Goal: Task Accomplishment & Management: Use online tool/utility

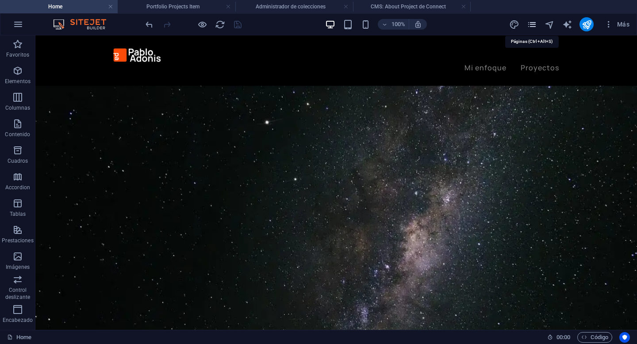
click at [534, 23] on icon "pages" at bounding box center [532, 24] width 10 height 10
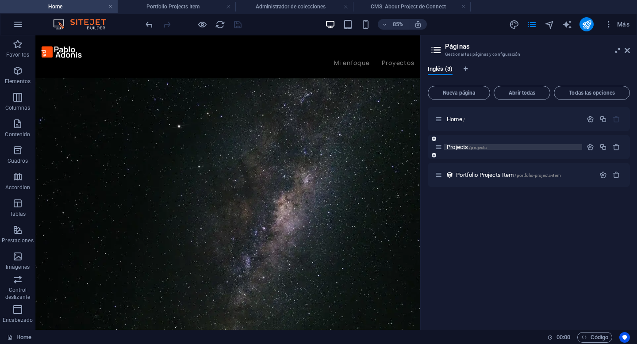
click at [462, 150] on span "Projects /projects" at bounding box center [467, 147] width 40 height 7
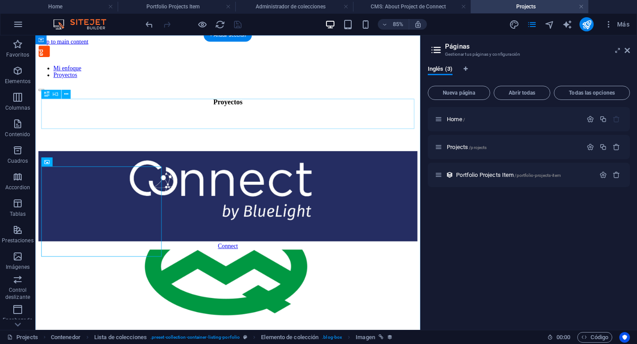
click at [314, 119] on div "Proyectos" at bounding box center [262, 114] width 446 height 10
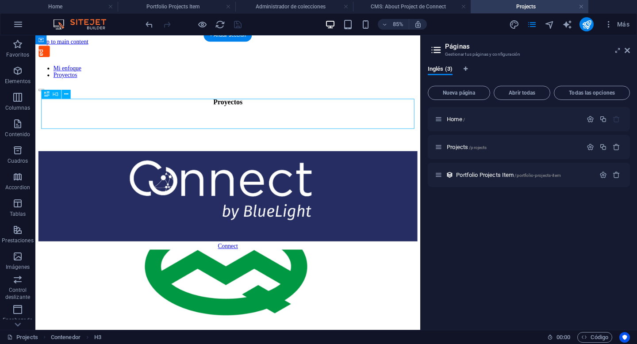
click at [314, 119] on div "Proyectos" at bounding box center [262, 114] width 446 height 10
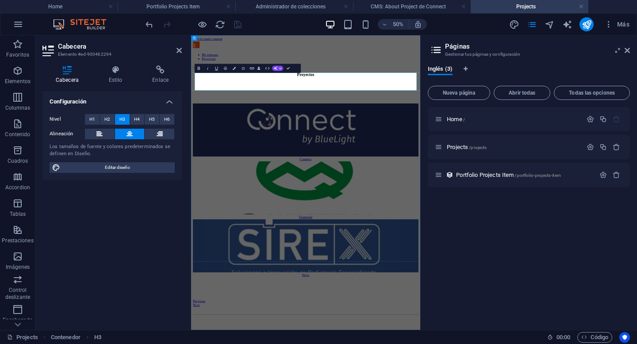
click at [473, 119] on h3 "Proyectos" at bounding box center [420, 114] width 451 height 10
click at [364, 73] on div "Mi enfoque Proyectos" at bounding box center [420, 74] width 451 height 54
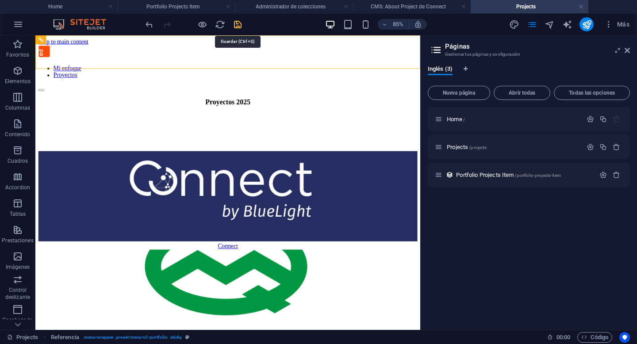
click at [237, 25] on icon "save" at bounding box center [238, 24] width 10 height 10
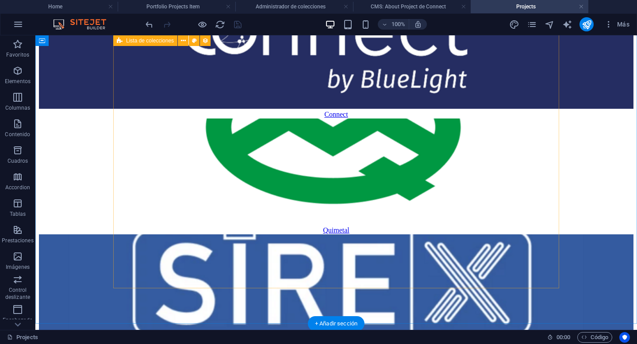
scroll to position [172, 0]
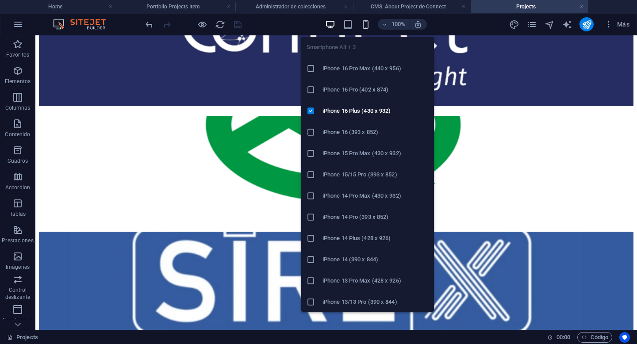
click at [368, 22] on icon "button" at bounding box center [366, 24] width 10 height 10
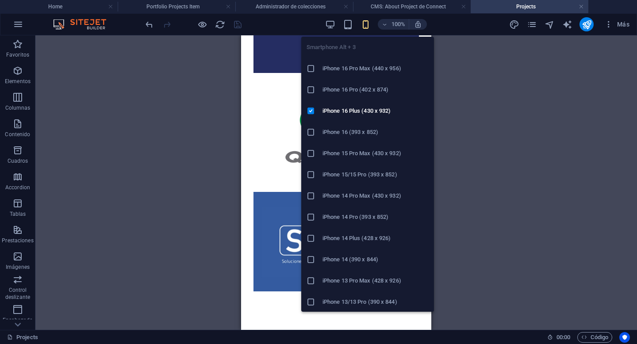
scroll to position [165, 0]
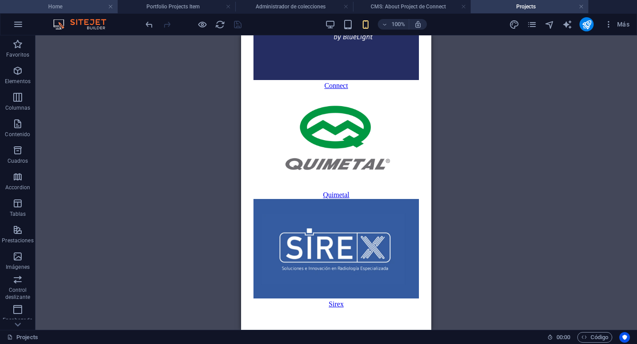
click at [67, 2] on h4 "Home" at bounding box center [59, 7] width 118 height 10
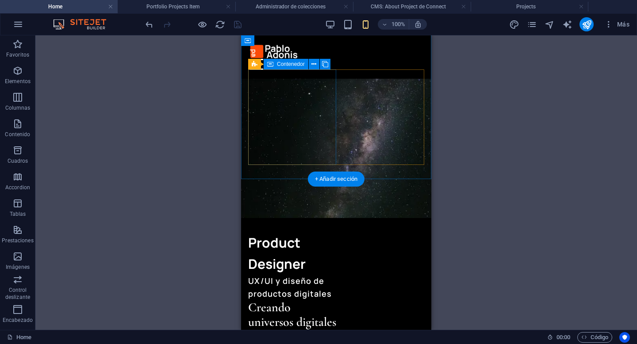
scroll to position [0, 0]
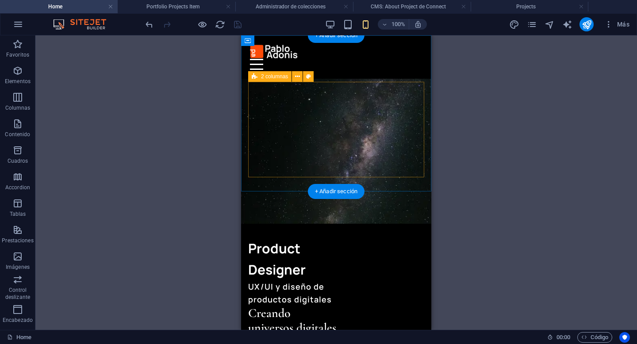
click at [365, 238] on div "Product Designer UX/UI y diseño de productos digitales Creando universos digita…" at bounding box center [336, 286] width 176 height 96
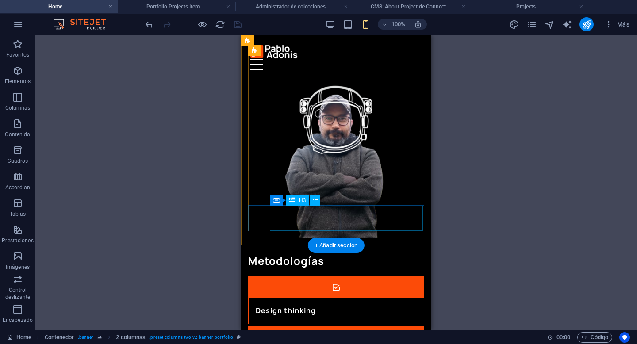
scroll to position [523, 0]
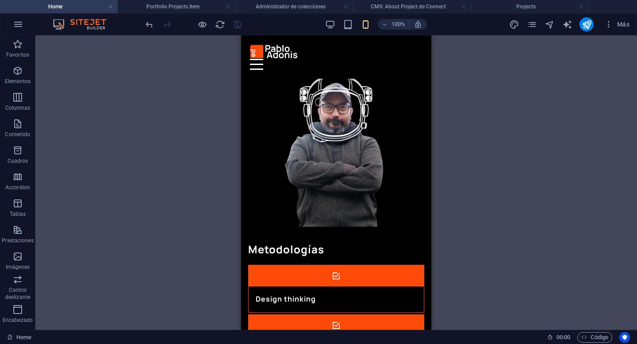
click at [450, 239] on div "Arrastra aquí para reemplazar el contenido existente. Si quieres crear un eleme…" at bounding box center [336, 182] width 602 height 295
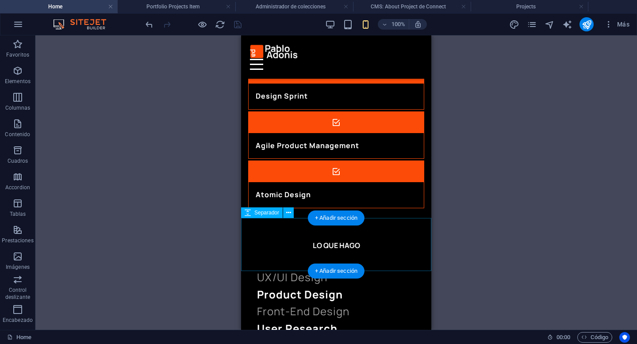
scroll to position [864, 0]
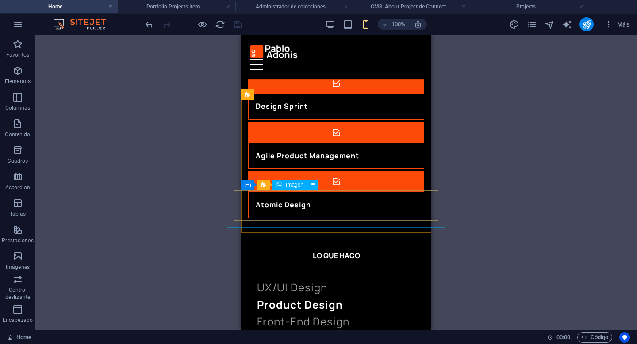
click at [291, 185] on span "Imagen" at bounding box center [295, 184] width 18 height 5
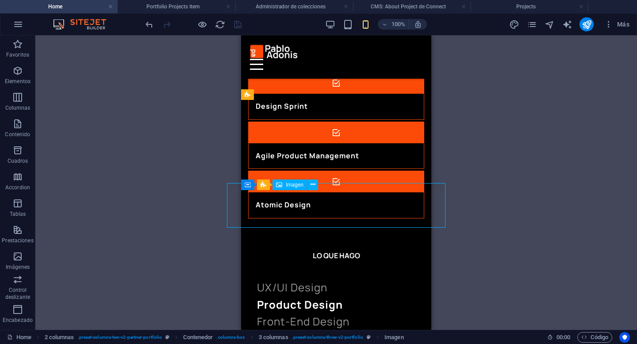
click at [291, 185] on span "Imagen" at bounding box center [295, 184] width 18 height 5
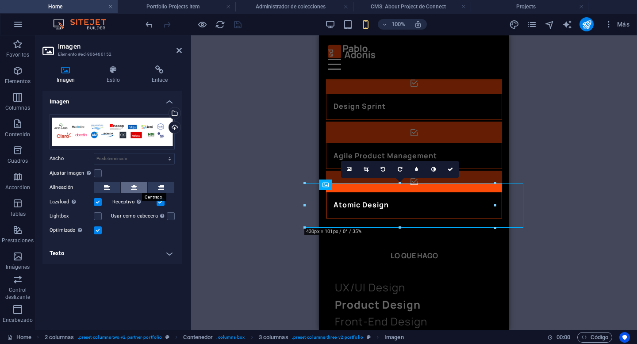
click at [135, 187] on icon at bounding box center [134, 187] width 6 height 11
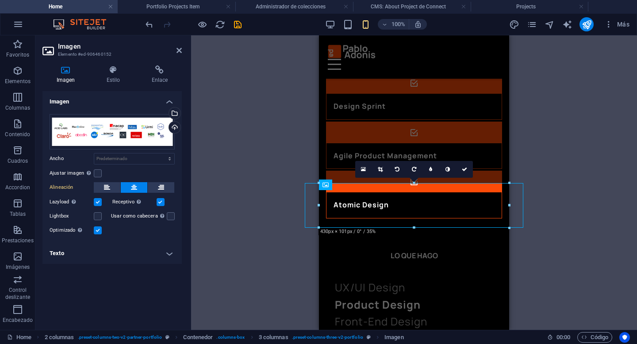
click at [546, 163] on div "2 columnas Contenedor H1 Contenedor 2 columnas Contenedor Menú Barra de menús H…" at bounding box center [414, 182] width 446 height 295
click at [299, 165] on div "2 columnas Contenedor H1 Contenedor 2 columnas Contenedor Menú Barra de menús H…" at bounding box center [414, 182] width 446 height 295
click at [282, 146] on div "2 columnas Contenedor H1 Contenedor 2 columnas Contenedor Menú Barra de menús H…" at bounding box center [414, 182] width 446 height 295
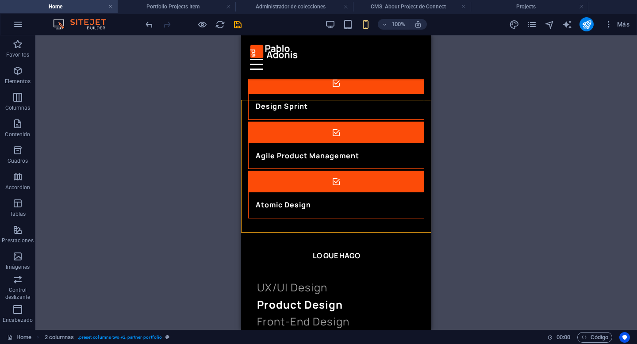
select select "px"
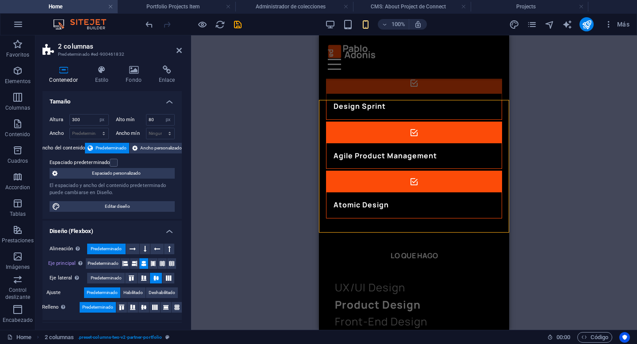
click at [91, 122] on input "300" at bounding box center [89, 120] width 38 height 11
click at [85, 119] on input "277" at bounding box center [89, 120] width 38 height 11
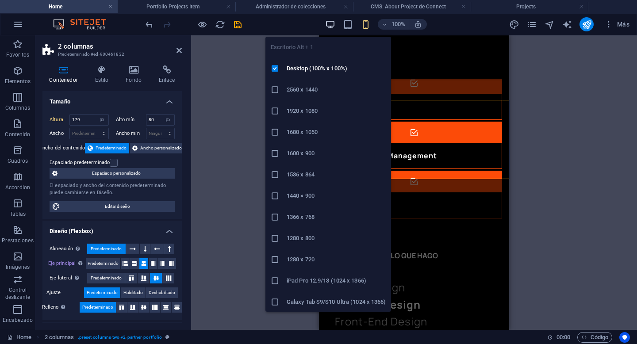
click at [328, 25] on icon "button" at bounding box center [330, 24] width 10 height 10
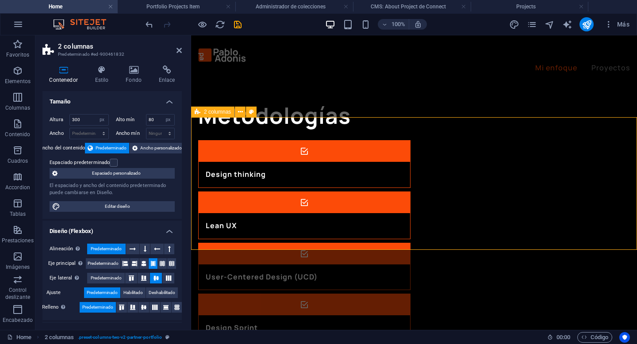
scroll to position [1000, 0]
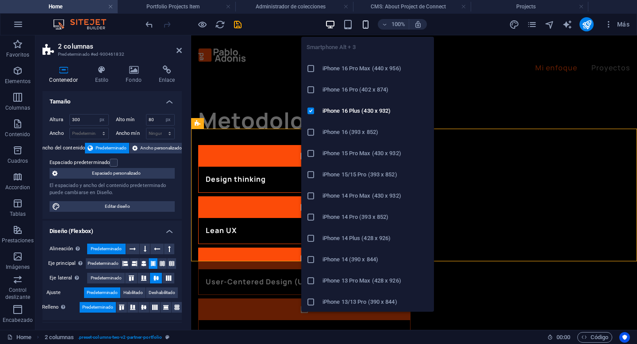
click at [365, 25] on icon "button" at bounding box center [366, 24] width 10 height 10
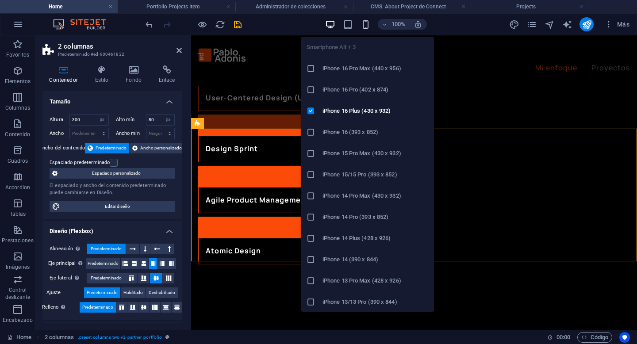
scroll to position [996, 0]
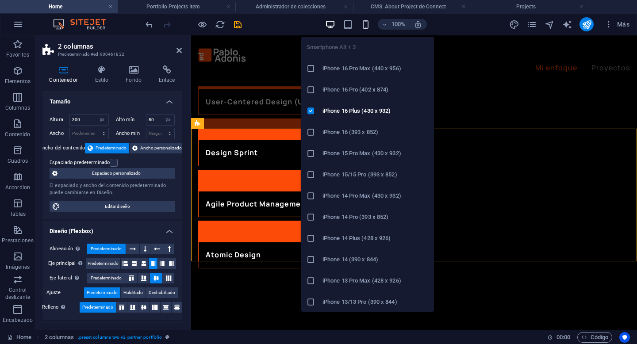
type input "179"
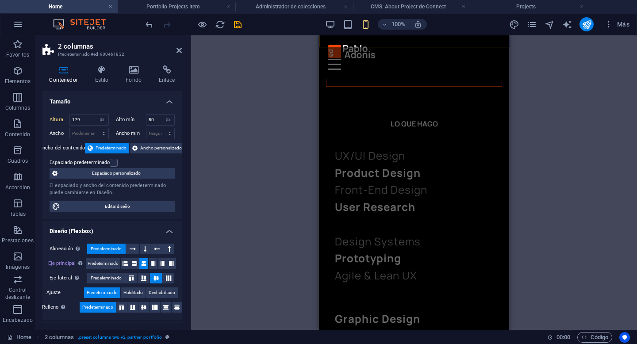
click at [570, 143] on div "Arrastra aquí para reemplazar el contenido existente. Si quieres crear un eleme…" at bounding box center [414, 182] width 446 height 295
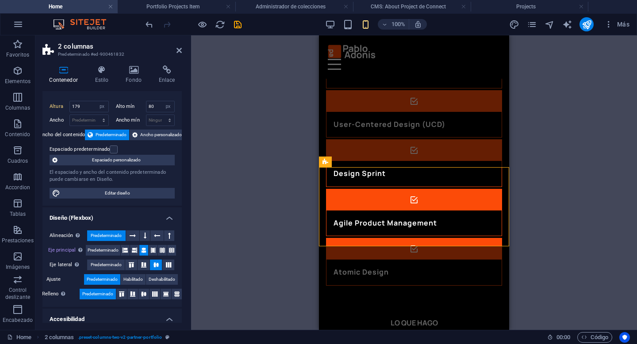
scroll to position [0, 0]
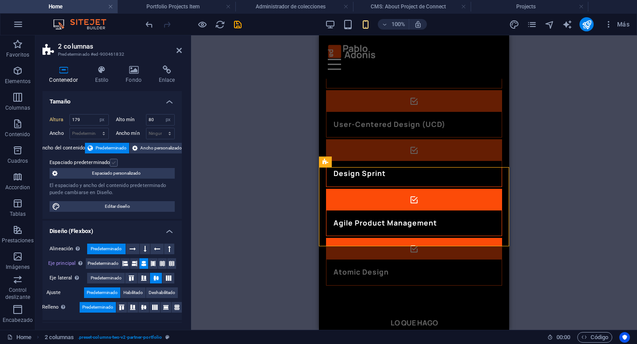
click at [115, 162] on label at bounding box center [114, 163] width 8 height 8
click at [0, 0] on input "Espaciado predeterminado" at bounding box center [0, 0] width 0 height 0
click at [115, 162] on label at bounding box center [114, 163] width 8 height 8
click at [0, 0] on input "Espaciado predeterminado" at bounding box center [0, 0] width 0 height 0
click at [135, 174] on span "Espaciado personalizado" at bounding box center [116, 173] width 112 height 11
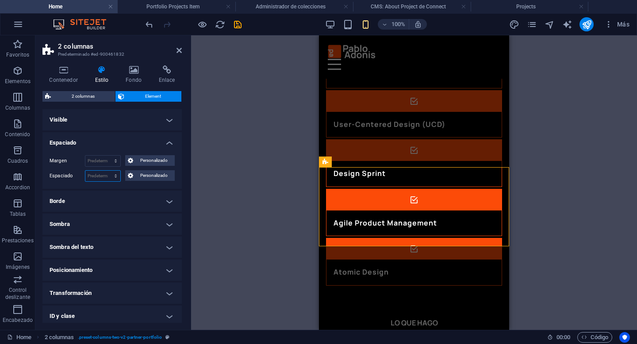
click at [100, 176] on select "Predeterminado px rem % vh vw Personalizado" at bounding box center [102, 176] width 35 height 11
select select "px"
click at [107, 171] on select "Predeterminado px rem % vh vw Personalizado" at bounding box center [102, 176] width 35 height 11
type input "0"
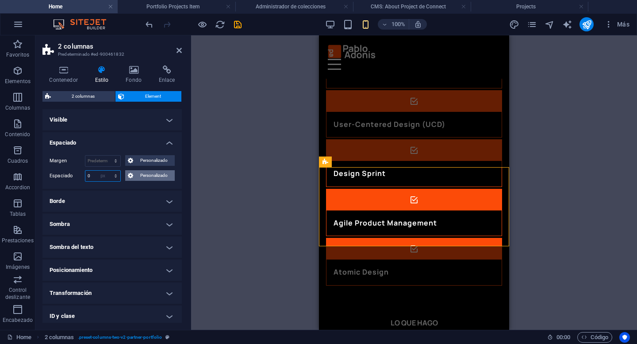
type input "0"
click at [139, 177] on span "Personalizado" at bounding box center [154, 175] width 36 height 11
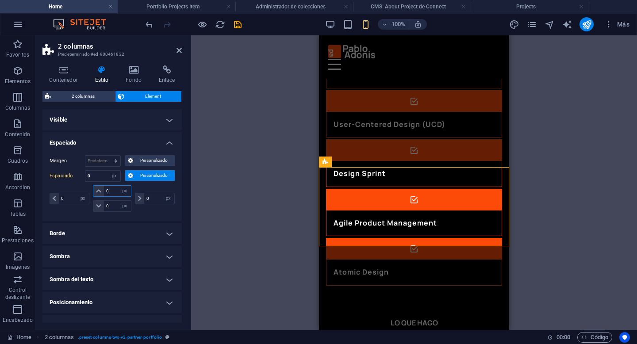
click at [111, 194] on input "0" at bounding box center [117, 191] width 27 height 11
type input "032"
select select "DISABLED_OPTION_VALUE"
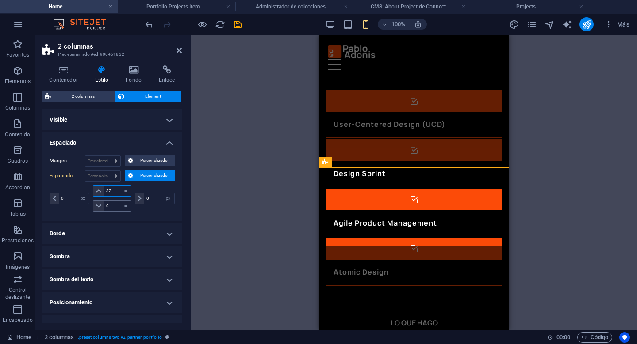
type input "32"
click at [112, 204] on input "0" at bounding box center [117, 206] width 27 height 11
click at [112, 204] on input "32" at bounding box center [117, 206] width 27 height 11
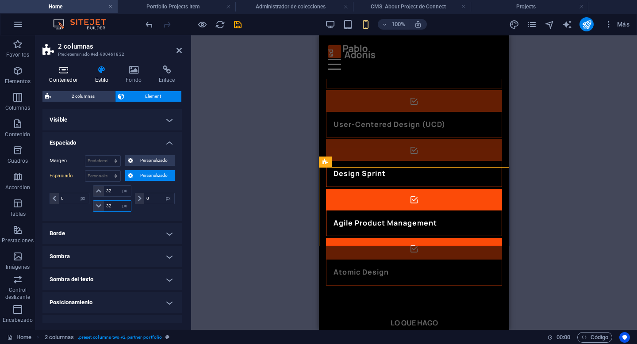
type input "32"
click at [66, 72] on icon at bounding box center [63, 69] width 42 height 9
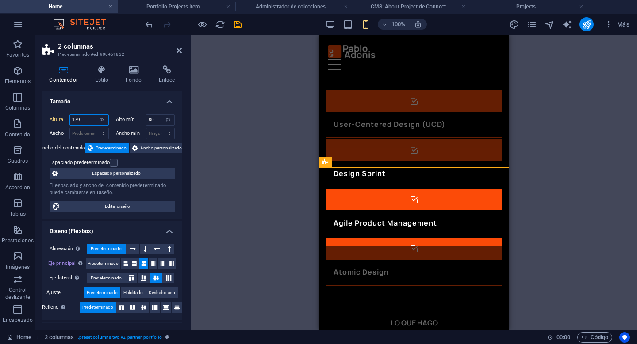
click at [85, 121] on input "179" at bounding box center [89, 120] width 38 height 11
click at [152, 121] on input "80" at bounding box center [160, 120] width 28 height 11
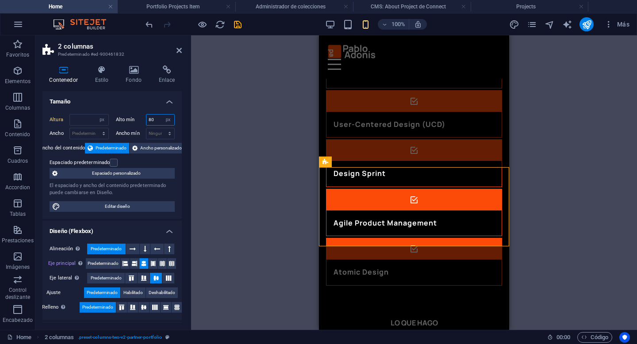
click at [152, 121] on input "80" at bounding box center [160, 120] width 28 height 11
type input "0"
click at [158, 154] on div "Altura Predeterminado px rem % vh vw Alto mín 0 Ninguno px rem % vh vw Ancho Pr…" at bounding box center [111, 163] width 139 height 112
click at [157, 158] on div "Espaciado predeterminado" at bounding box center [111, 163] width 123 height 11
click at [88, 121] on input "number" at bounding box center [89, 120] width 38 height 11
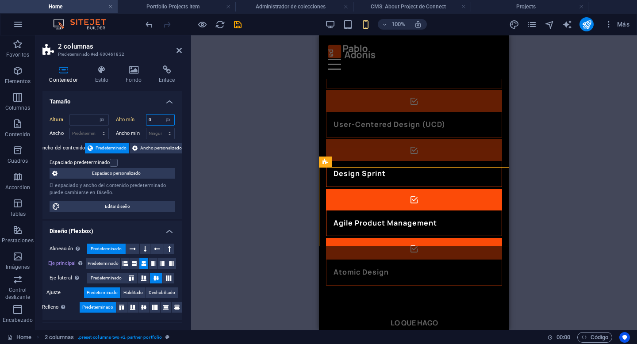
click at [152, 121] on input "0" at bounding box center [160, 120] width 28 height 11
click at [104, 120] on select "Predeterminado px rem % vh vw" at bounding box center [102, 120] width 12 height 11
select select "default"
click at [96, 115] on select "Predeterminado px rem % vh vw" at bounding box center [102, 120] width 12 height 11
type input "179"
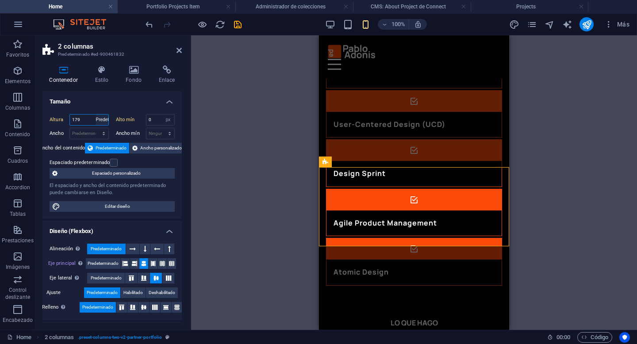
select select "px"
click at [167, 119] on select "Ninguno px rem % vh vw" at bounding box center [168, 120] width 12 height 11
select select "5bg1u1g90bo"
click at [162, 115] on select "Ninguno px rem % vh vw" at bounding box center [168, 120] width 12 height 11
type input "0"
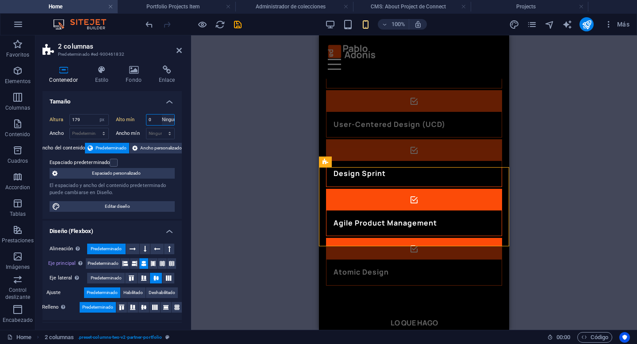
select select "px"
click at [99, 120] on select "Predeterminado px rem % vh vw" at bounding box center [102, 120] width 12 height 11
select select "default"
click at [96, 115] on select "Predeterminado px rem % vh vw" at bounding box center [102, 120] width 12 height 11
type input "179"
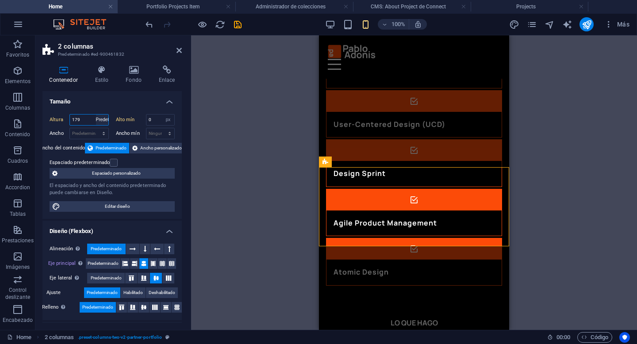
select select "px"
click at [114, 106] on h4 "Tamaño" at bounding box center [111, 99] width 139 height 16
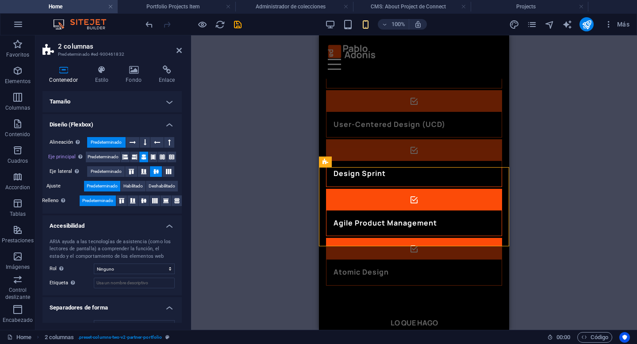
click at [148, 104] on h4 "Tamaño" at bounding box center [111, 101] width 139 height 21
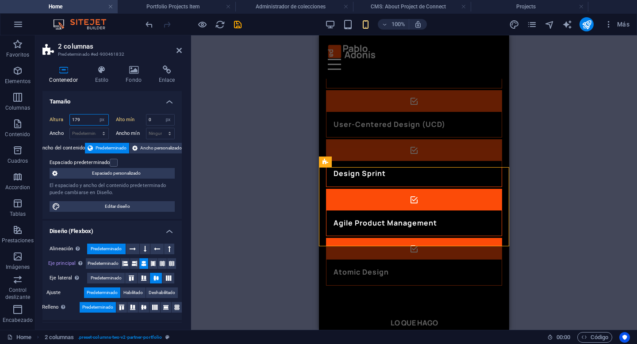
click at [85, 118] on input "179" at bounding box center [89, 120] width 38 height 11
click at [332, 163] on span "2 columnas" at bounding box center [345, 161] width 27 height 5
click at [327, 163] on icon at bounding box center [326, 162] width 6 height 11
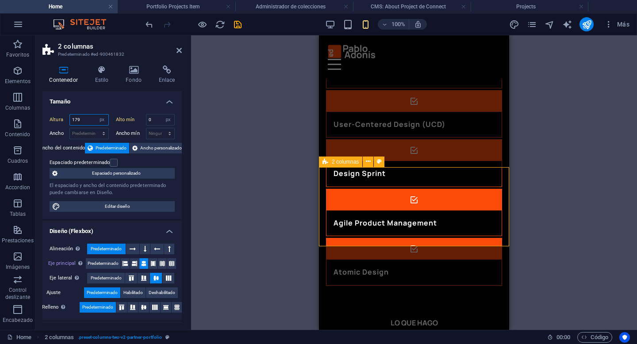
click at [327, 162] on icon at bounding box center [326, 162] width 6 height 11
click at [127, 177] on span "Espaciado personalizado" at bounding box center [116, 173] width 112 height 11
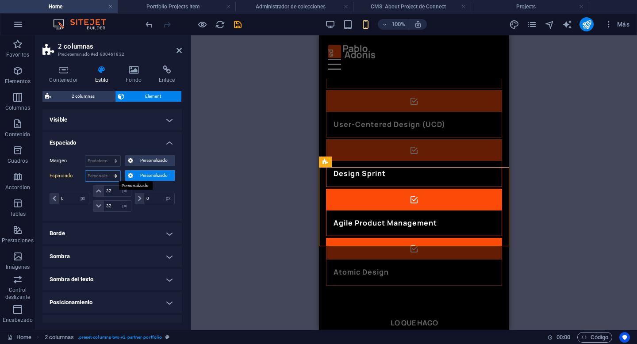
click at [112, 177] on select "Predeterminado px rem % vh vw Personalizado" at bounding box center [102, 176] width 35 height 11
select select "px"
click at [107, 171] on select "Predeterminado px rem % vh vw Personalizado" at bounding box center [102, 176] width 35 height 11
type input "0"
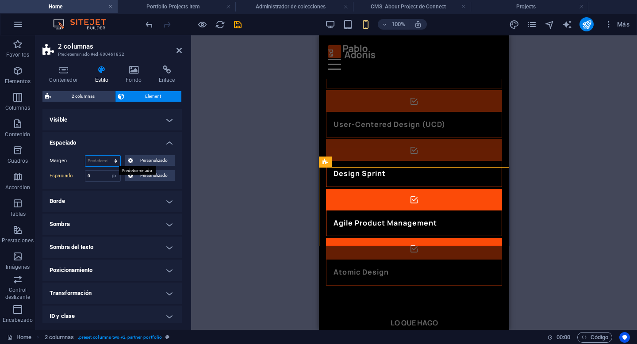
click at [113, 162] on select "Predeterminado automático px % rem vw vh Personalizado" at bounding box center [102, 161] width 35 height 11
click at [85, 156] on select "Predeterminado automático px % rem vw vh Personalizado" at bounding box center [102, 161] width 35 height 11
click at [112, 163] on select "Predeterminado automático px % rem vw vh Personalizado" at bounding box center [102, 161] width 35 height 11
click at [85, 156] on select "Predeterminado automático px % rem vw vh Personalizado" at bounding box center [102, 161] width 35 height 11
click at [110, 161] on select "Predeterminado automático px % rem vw vh Personalizado" at bounding box center [102, 161] width 35 height 11
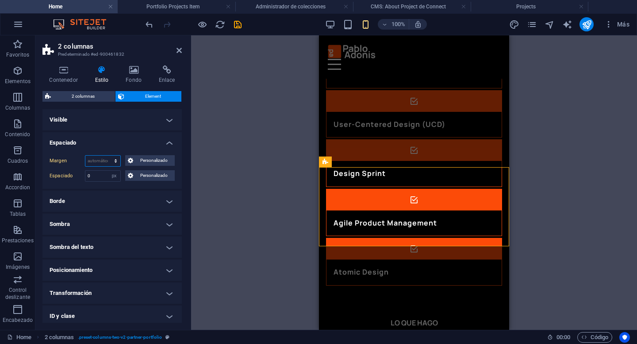
select select "px"
click at [107, 156] on select "Predeterminado automático px % rem vw vh Personalizado" at bounding box center [102, 161] width 35 height 11
type input "0"
select select "px"
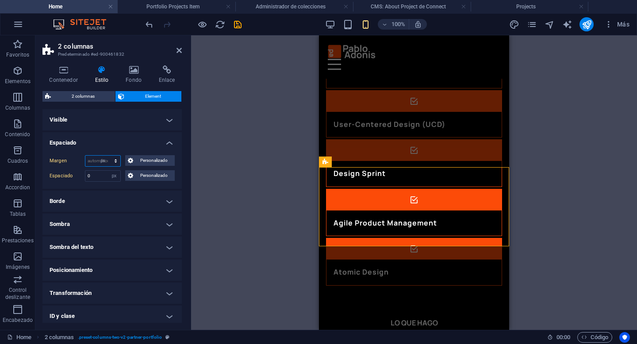
type input "0"
select select "px"
type input "0"
select select "px"
type input "0"
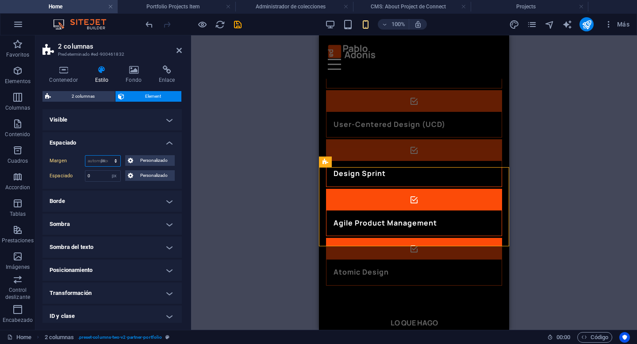
select select "px"
click at [138, 161] on span "Personalizado" at bounding box center [154, 160] width 36 height 11
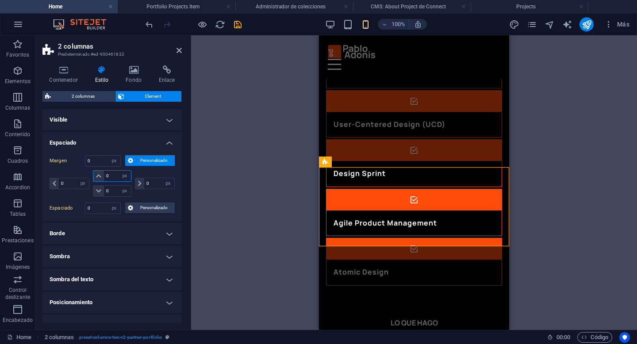
drag, startPoint x: 111, startPoint y: 178, endPoint x: 102, endPoint y: 177, distance: 8.5
click at [102, 177] on div "0 automático px % rem vw vh" at bounding box center [112, 176] width 38 height 12
type input "3"
select select "DISABLED_OPTION_VALUE"
click at [109, 173] on input "3" at bounding box center [117, 176] width 27 height 11
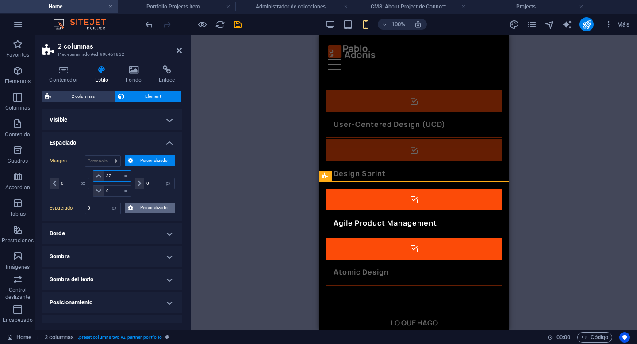
type input "32"
click at [136, 212] on span "Personalizado" at bounding box center [154, 208] width 36 height 11
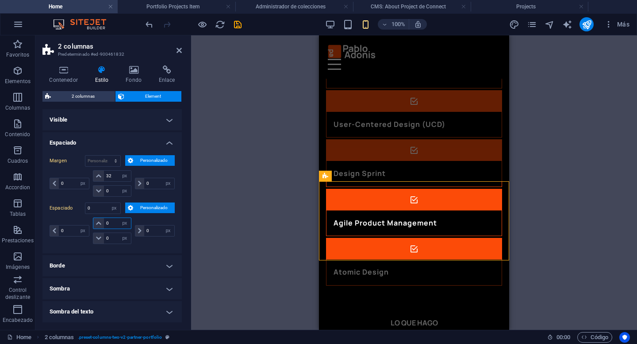
click at [112, 223] on input "0" at bounding box center [117, 223] width 27 height 11
type input "32"
select select "DISABLED_OPTION_VALUE"
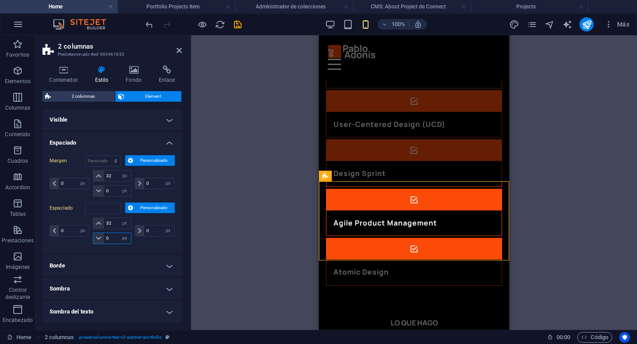
click at [114, 235] on input "0" at bounding box center [117, 238] width 27 height 11
type input "32"
click at [141, 246] on div "0 px rem % vh vw 32 px rem % vh vw 32 px rem % vh vw 0 px rem % vh vw" at bounding box center [112, 232] width 125 height 29
click at [81, 121] on h4 "Visible" at bounding box center [111, 119] width 139 height 21
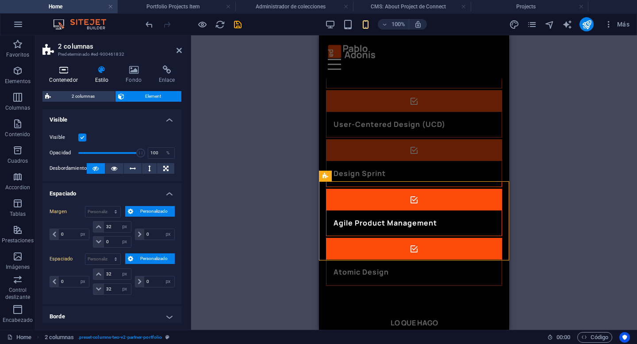
click at [70, 78] on h4 "Contenedor" at bounding box center [65, 74] width 46 height 19
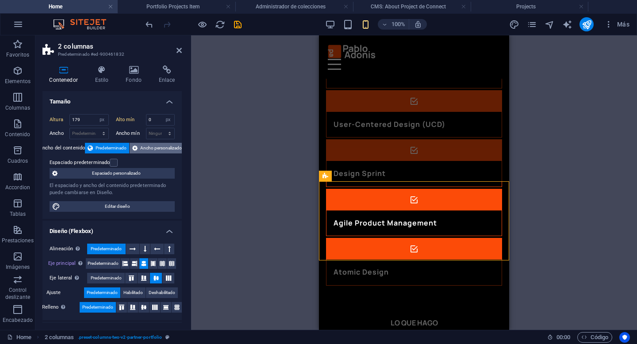
click at [151, 149] on span "Ancho personalizado" at bounding box center [161, 148] width 42 height 11
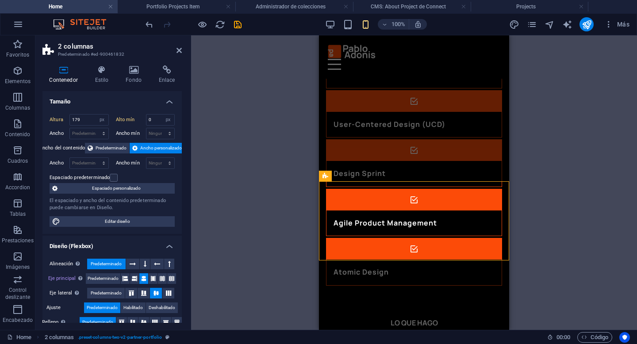
click at [139, 150] on button "Ancho personalizado" at bounding box center [157, 148] width 55 height 11
click at [118, 150] on span "Predeterminado" at bounding box center [111, 148] width 31 height 11
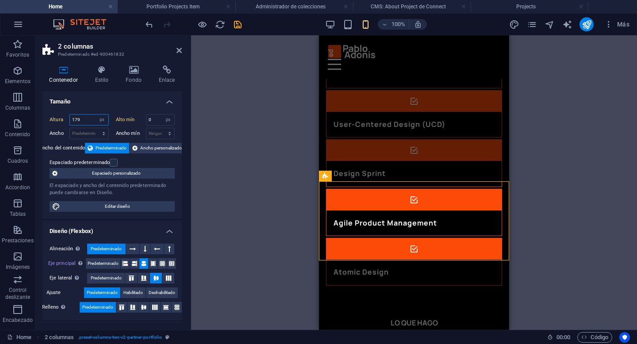
click at [91, 122] on input "179" at bounding box center [89, 120] width 38 height 11
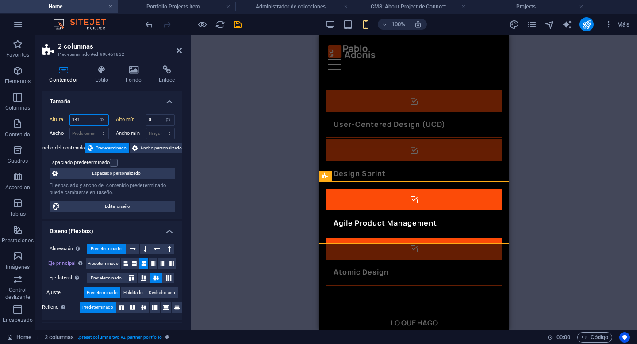
click at [91, 122] on input "141" at bounding box center [89, 120] width 38 height 11
click at [152, 266] on icon at bounding box center [152, 263] width 5 height 11
click at [146, 266] on button at bounding box center [143, 263] width 9 height 11
click at [165, 308] on icon at bounding box center [166, 307] width 11 height 5
click at [173, 308] on icon at bounding box center [177, 307] width 11 height 5
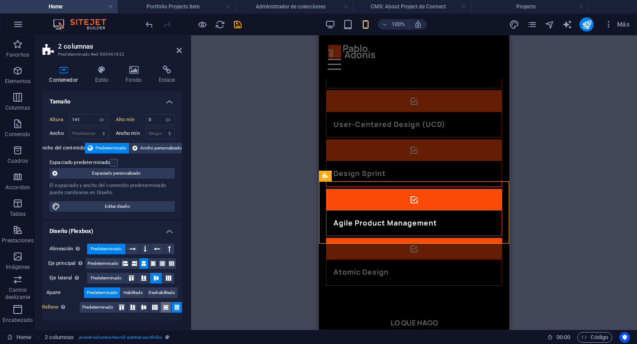
click at [166, 308] on icon at bounding box center [166, 307] width 11 height 5
click at [132, 309] on icon at bounding box center [132, 307] width 11 height 5
click at [122, 308] on icon at bounding box center [121, 307] width 11 height 5
click at [124, 308] on icon at bounding box center [121, 307] width 11 height 5
click at [108, 308] on span "Predeterminado" at bounding box center [97, 307] width 31 height 11
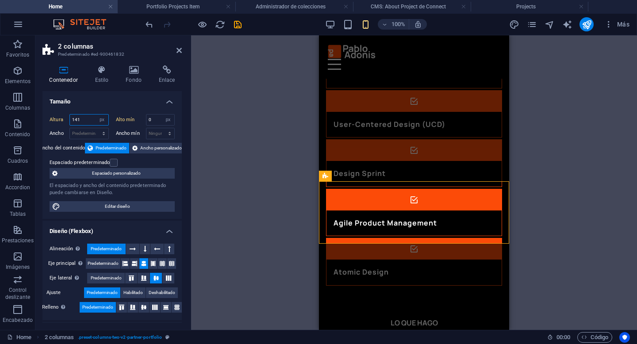
click at [88, 119] on input "141" at bounding box center [89, 120] width 38 height 11
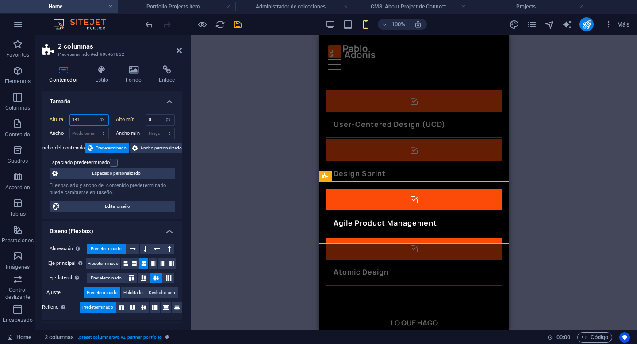
click at [88, 119] on input "141" at bounding box center [89, 120] width 38 height 11
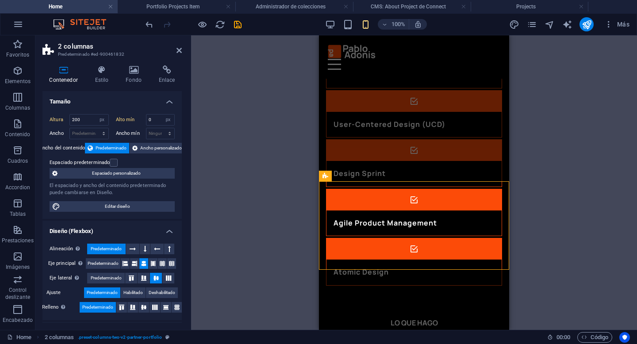
click at [101, 105] on h4 "Tamaño" at bounding box center [111, 99] width 139 height 16
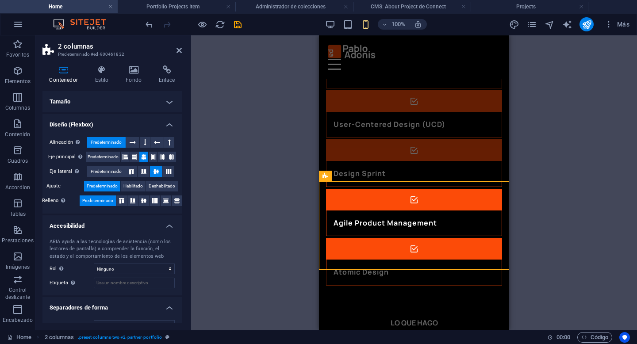
click at [115, 102] on h4 "Tamaño" at bounding box center [111, 101] width 139 height 21
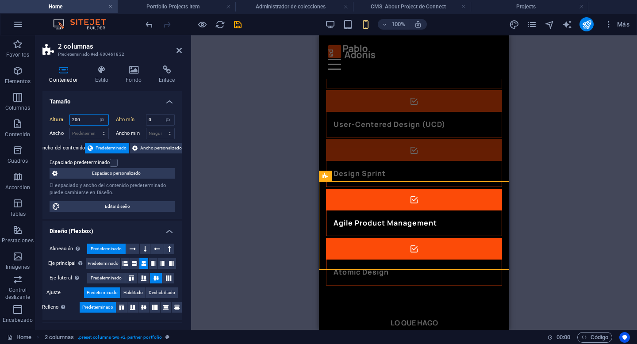
drag, startPoint x: 81, startPoint y: 119, endPoint x: 70, endPoint y: 119, distance: 11.5
click at [70, 119] on input "200" at bounding box center [89, 120] width 38 height 11
type input "250"
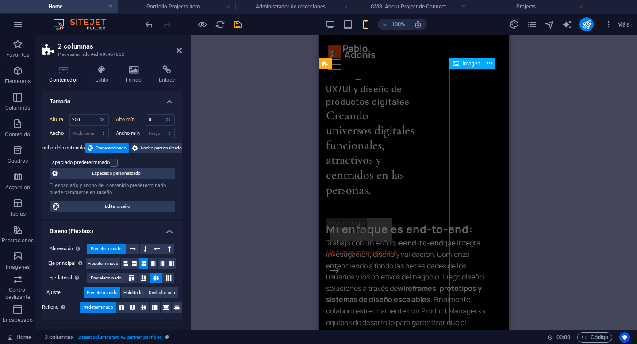
scroll to position [176, 0]
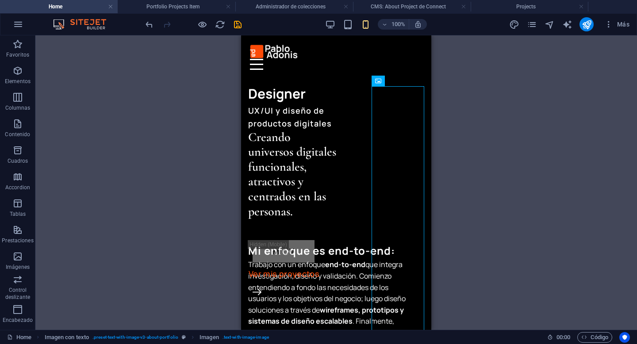
click at [474, 131] on div "Arrastra aquí para reemplazar el contenido existente. Si quieres crear un eleme…" at bounding box center [336, 182] width 602 height 295
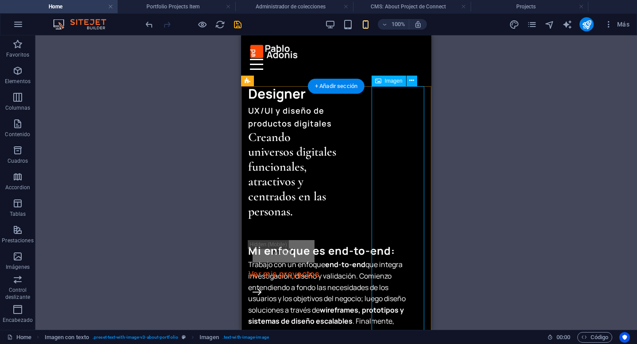
select select "%"
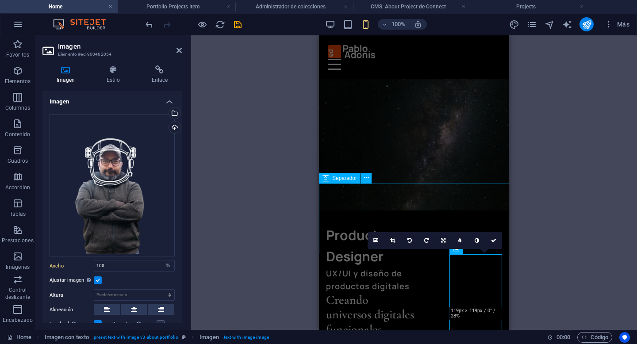
scroll to position [0, 0]
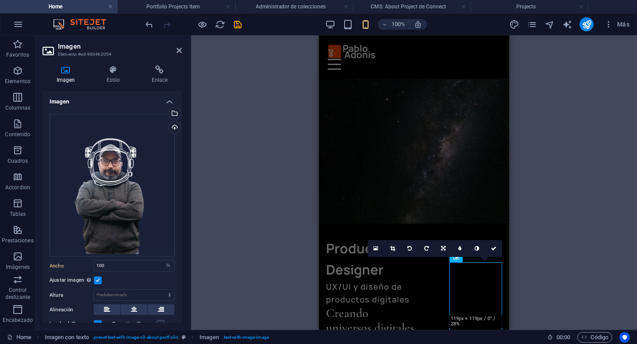
click at [381, 72] on figure at bounding box center [414, 146] width 190 height 156
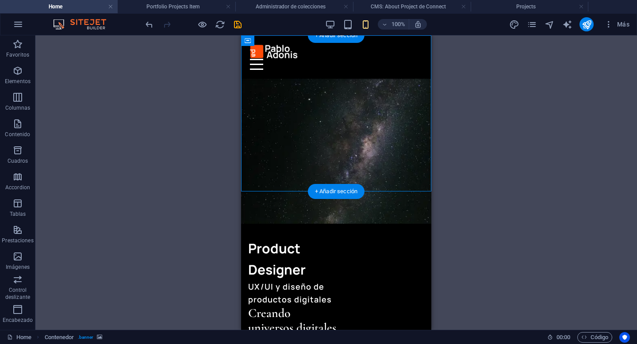
click at [369, 73] on figure at bounding box center [336, 146] width 190 height 156
select select "header"
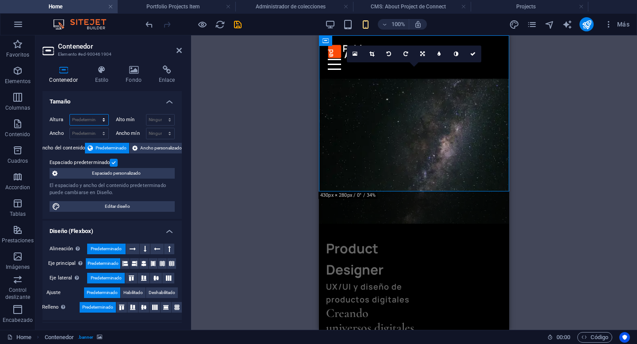
click at [91, 119] on select "Predeterminado px rem % vh vw" at bounding box center [89, 120] width 38 height 11
select select "px"
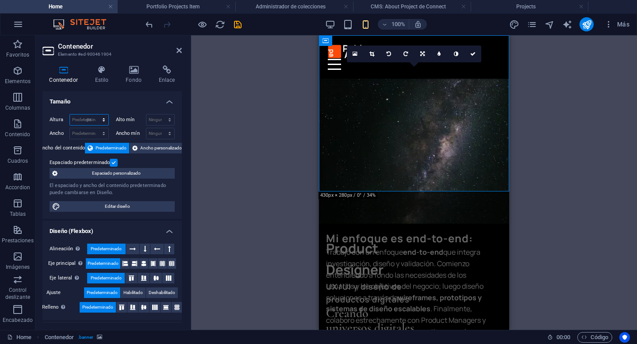
click at [95, 115] on select "Predeterminado px rem % vh vw" at bounding box center [89, 120] width 38 height 11
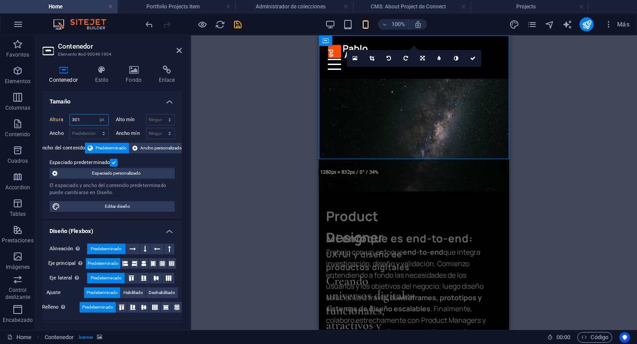
click at [92, 124] on input "301" at bounding box center [89, 120] width 38 height 11
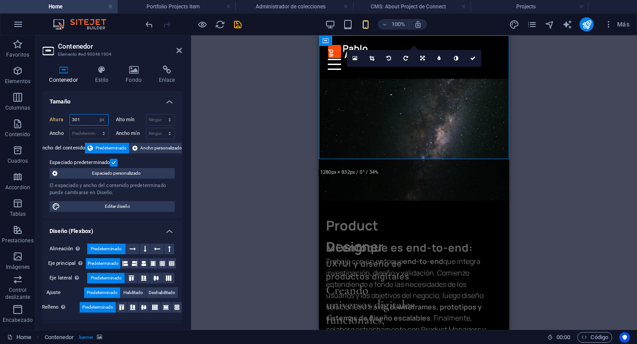
click at [92, 124] on input "301" at bounding box center [89, 120] width 38 height 11
click at [90, 121] on input "301" at bounding box center [89, 120] width 38 height 11
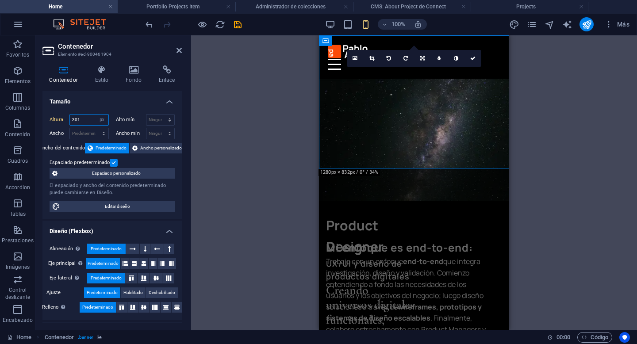
click at [90, 121] on input "301" at bounding box center [89, 120] width 38 height 11
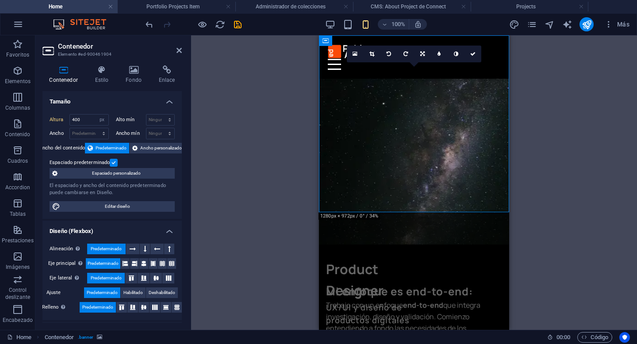
click at [111, 102] on h4 "Tamaño" at bounding box center [111, 99] width 139 height 16
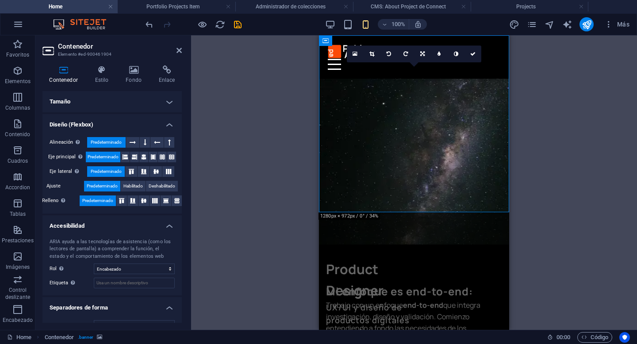
click at [56, 59] on div "Contenedor Estilo Fondo Enlace Tamaño Altura 400 Predeterminado px rem % vh vw …" at bounding box center [112, 194] width 154 height 272
click at [74, 98] on h4 "Tamaño" at bounding box center [111, 101] width 139 height 21
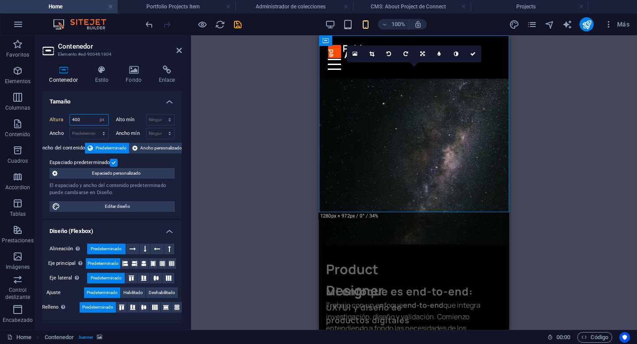
click at [80, 124] on input "400" at bounding box center [89, 120] width 38 height 11
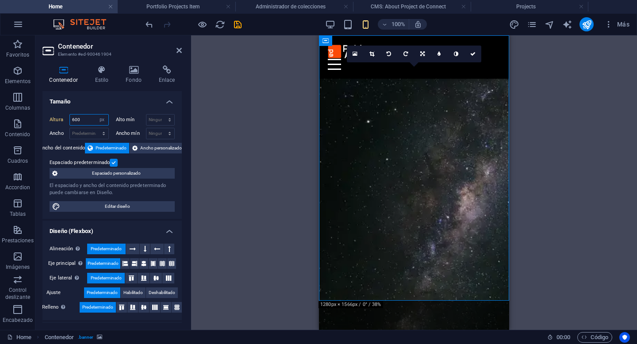
click at [88, 122] on input "600" at bounding box center [89, 120] width 38 height 11
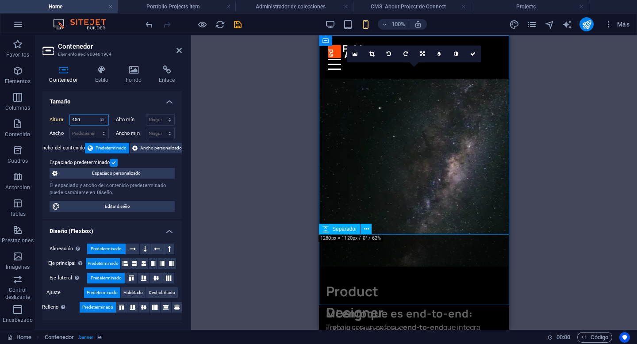
type input "450"
click at [486, 277] on div at bounding box center [414, 270] width 190 height 71
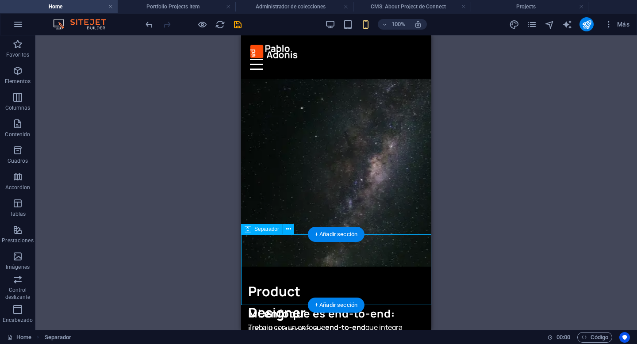
click at [399, 268] on div at bounding box center [336, 270] width 190 height 71
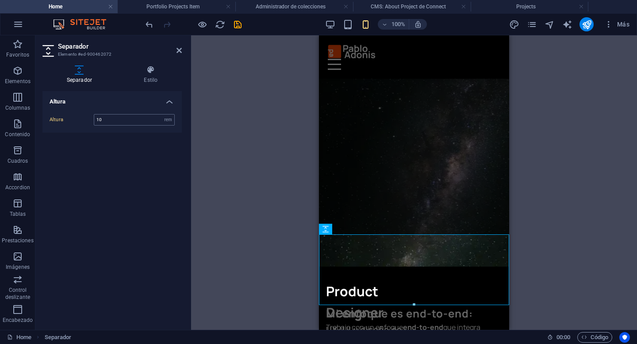
click at [123, 119] on input "10" at bounding box center [134, 120] width 80 height 11
click at [168, 122] on select "px rem vh vw" at bounding box center [168, 120] width 12 height 11
select select "px"
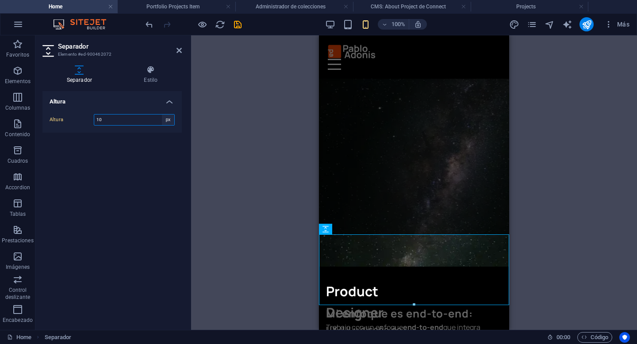
click at [162, 115] on select "px rem vh vw" at bounding box center [168, 120] width 12 height 11
click at [128, 119] on input "140" at bounding box center [134, 120] width 80 height 11
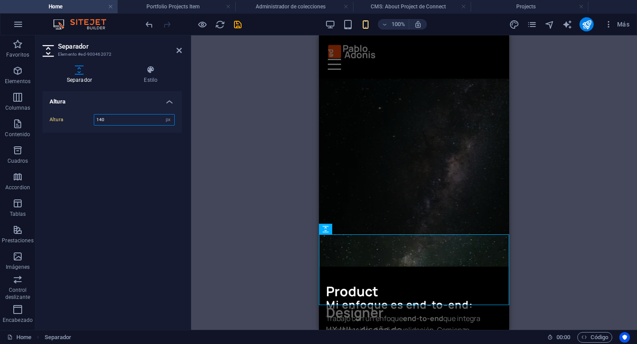
click at [128, 119] on input "140" at bounding box center [134, 120] width 80 height 11
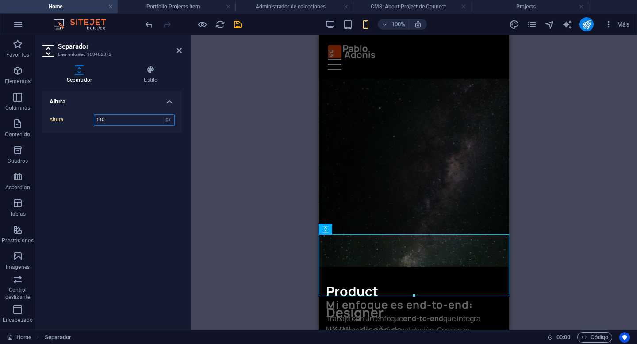
click at [128, 119] on input "140" at bounding box center [134, 120] width 80 height 11
drag, startPoint x: 112, startPoint y: 117, endPoint x: 78, endPoint y: 117, distance: 33.2
click at [77, 117] on div "Altura 140 px rem vh vw" at bounding box center [112, 120] width 125 height 12
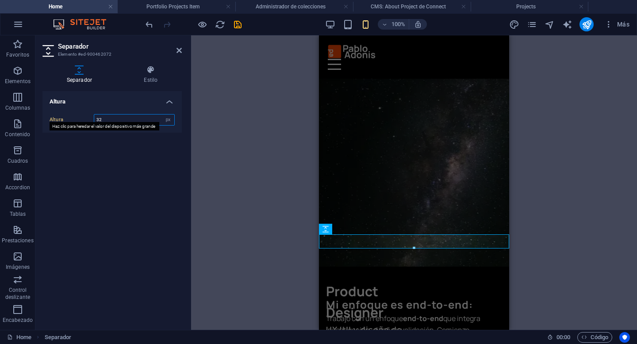
type input "32"
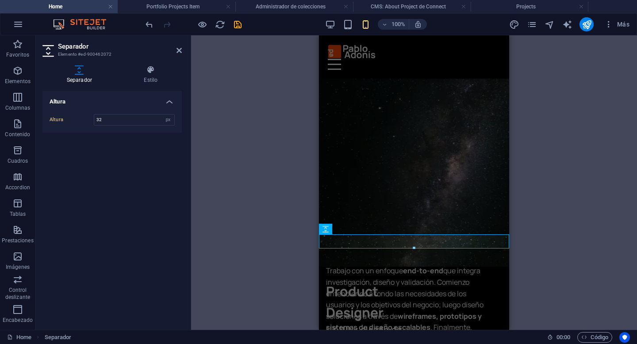
click at [228, 177] on div "2 columnas Contenedor H1 Contenedor 2 columnas Contenedor Menú Barra de menús H…" at bounding box center [414, 182] width 446 height 295
click at [511, 196] on div "2 columnas Contenedor H1 Contenedor 2 columnas Contenedor Menú Barra de menús H…" at bounding box center [414, 182] width 446 height 295
click at [520, 199] on div "2 columnas Contenedor H1 Contenedor 2 columnas Contenedor Menú Barra de menús H…" at bounding box center [414, 182] width 446 height 295
click at [558, 179] on div "2 columnas Contenedor H1 Contenedor 2 columnas Contenedor Menú Barra de menús H…" at bounding box center [414, 182] width 446 height 295
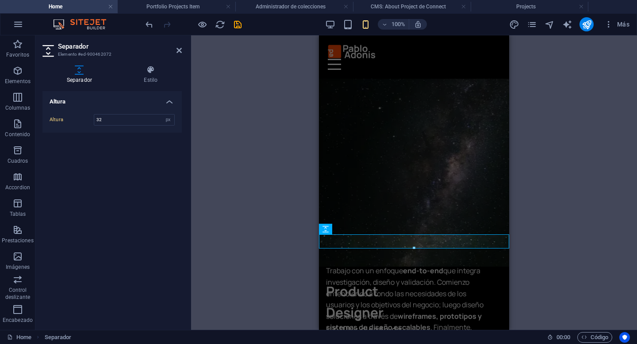
click at [515, 179] on div "2 columnas Contenedor H1 Contenedor 2 columnas Contenedor Menú Barra de menús H…" at bounding box center [414, 182] width 446 height 295
click at [483, 182] on figure at bounding box center [414, 167] width 190 height 199
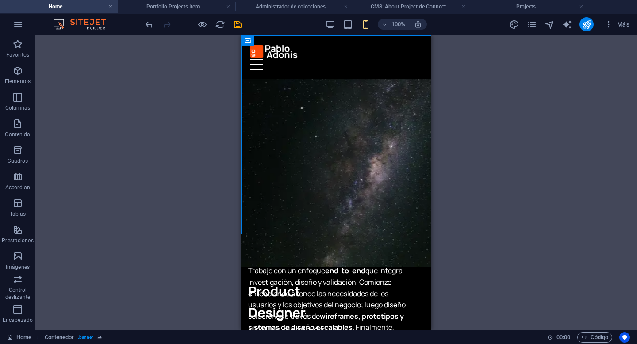
click at [445, 220] on div "2 columnas Contenedor H1 Contenedor 2 columnas Contenedor Menú Barra de menús H…" at bounding box center [336, 182] width 602 height 295
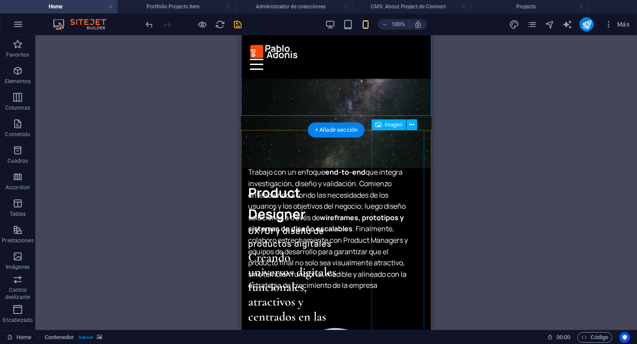
scroll to position [17, 0]
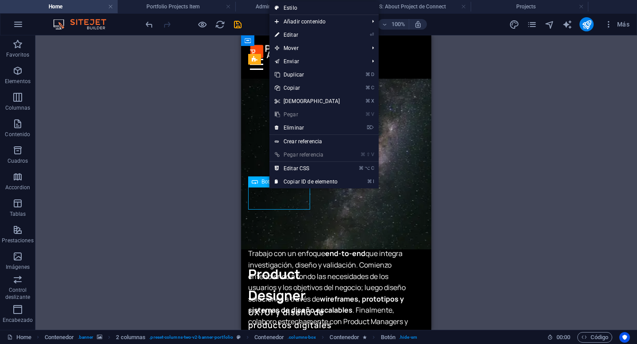
click at [266, 182] on span "Botón" at bounding box center [269, 181] width 14 height 5
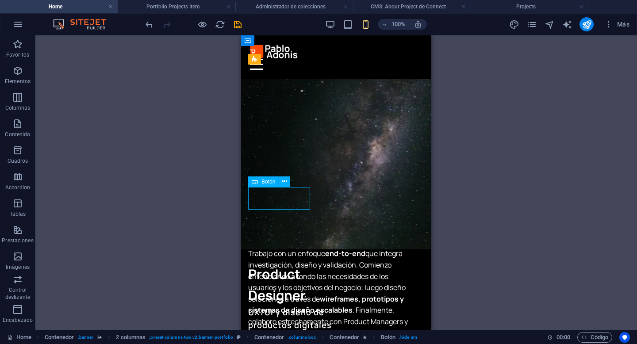
click at [266, 182] on span "Botón" at bounding box center [269, 181] width 14 height 5
select select "px"
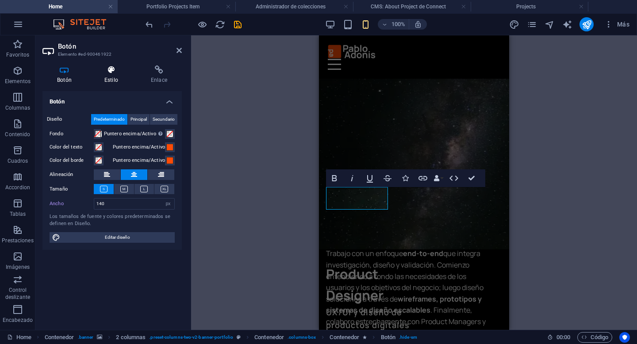
click at [109, 80] on h4 "Estilo" at bounding box center [113, 74] width 46 height 19
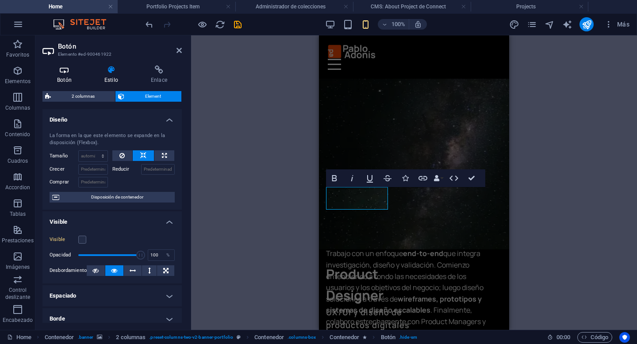
click at [71, 78] on h4 "Botón" at bounding box center [65, 74] width 47 height 19
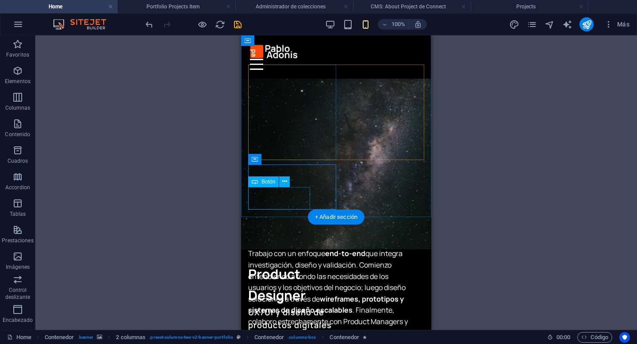
click at [274, 181] on span "Botón" at bounding box center [269, 181] width 14 height 5
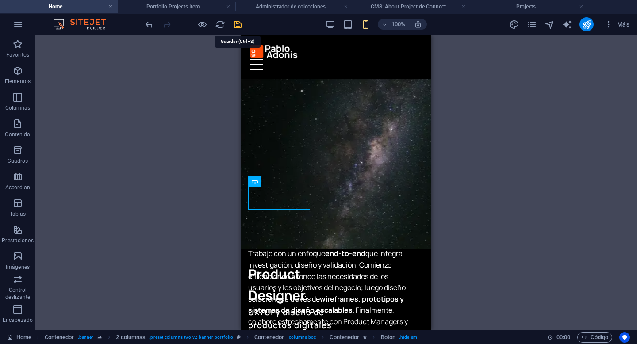
click at [239, 23] on icon "save" at bounding box center [238, 24] width 10 height 10
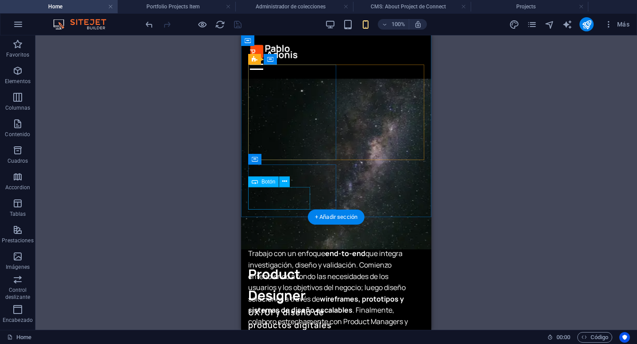
select select "px"
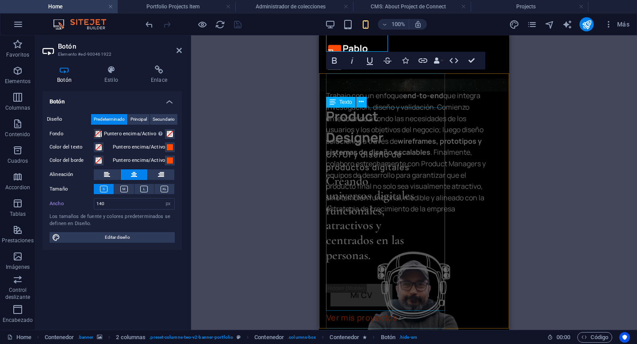
scroll to position [170, 0]
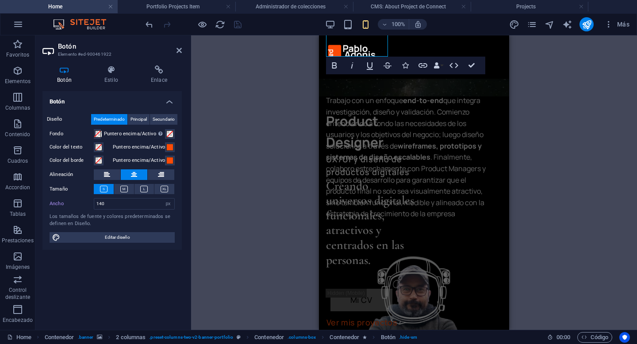
click at [528, 193] on div "2 columnas H1 Contenedor 2 columnas 2 columnas Contenedor Menú Barra de menús H…" at bounding box center [414, 182] width 446 height 295
click at [488, 238] on figure at bounding box center [417, 324] width 172 height 172
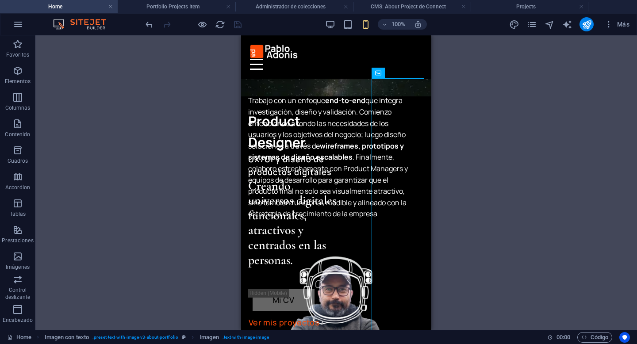
click at [504, 192] on div "2 columnas H1 Contenedor 2 columnas 2 columnas Contenedor Menú Barra de menús H…" at bounding box center [336, 182] width 602 height 295
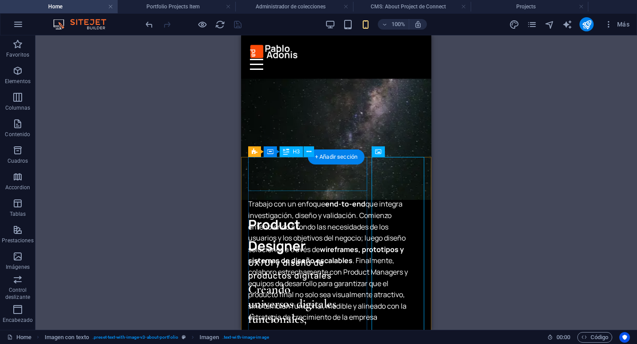
scroll to position [64, 0]
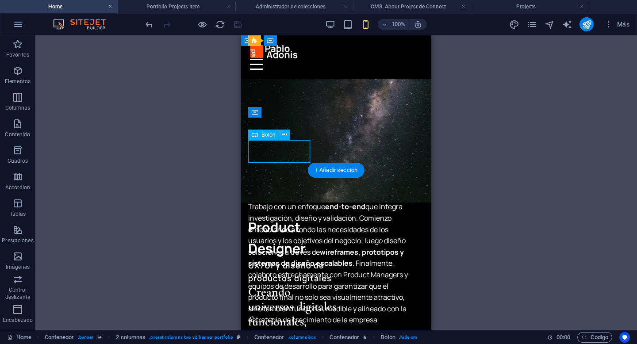
select select "px"
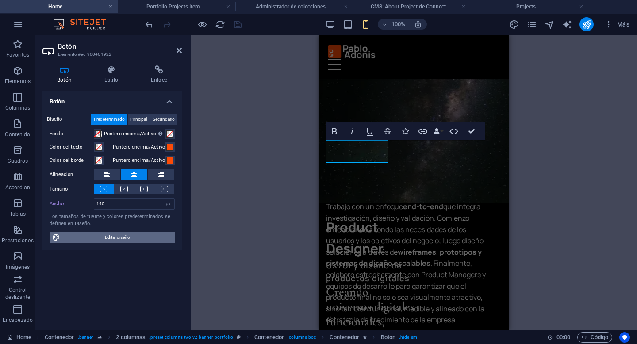
click at [144, 238] on span "Editar diseño" at bounding box center [117, 237] width 109 height 11
select select "px"
select select "400"
select select "px"
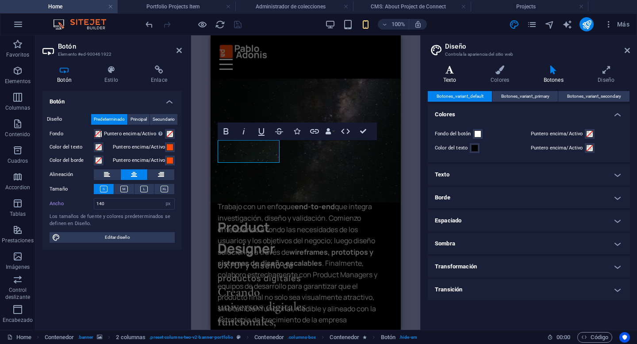
click at [465, 74] on icon at bounding box center [450, 69] width 44 height 9
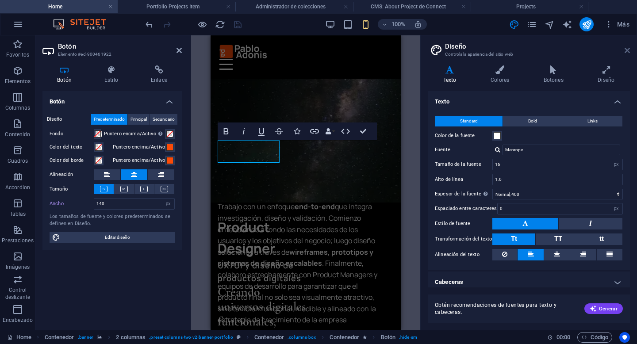
click at [626, 50] on icon at bounding box center [627, 50] width 5 height 7
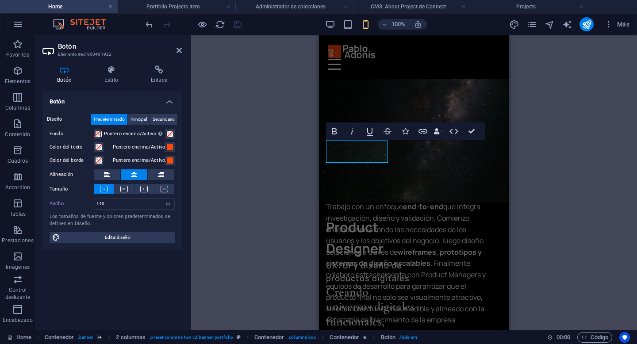
click at [562, 112] on div "2 columnas H1 Contenedor Contenedor 2 columnas Contenedor 2 columnas Contenedor…" at bounding box center [414, 182] width 446 height 295
click at [415, 146] on figure at bounding box center [414, 103] width 190 height 199
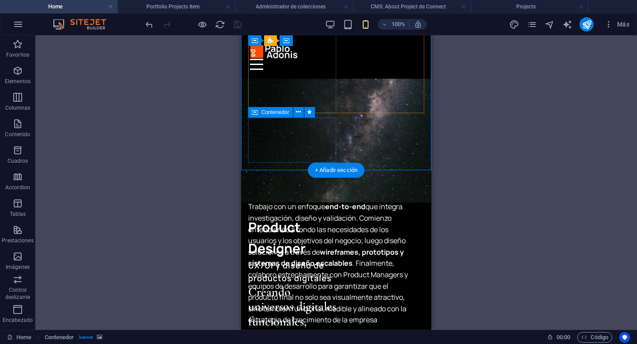
drag, startPoint x: 318, startPoint y: 143, endPoint x: 504, endPoint y: 177, distance: 189.7
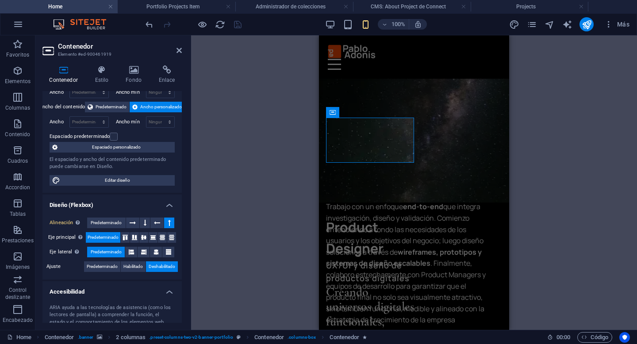
scroll to position [0, 0]
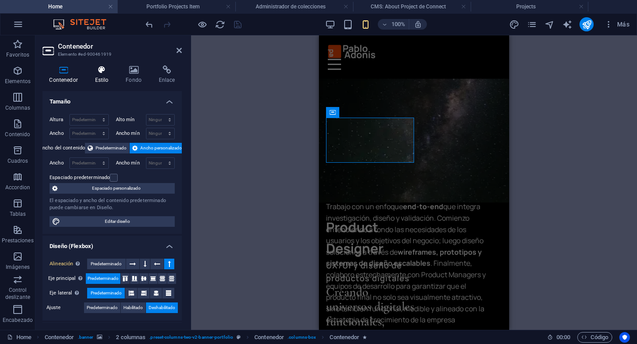
click at [106, 78] on h4 "Estilo" at bounding box center [103, 74] width 31 height 19
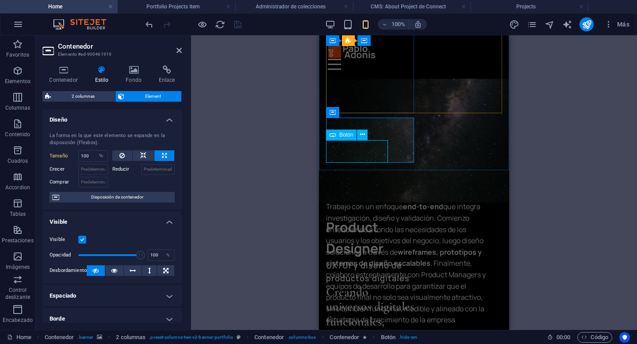
click at [82, 241] on label at bounding box center [82, 240] width 8 height 8
click at [0, 0] on input "Visible" at bounding box center [0, 0] width 0 height 0
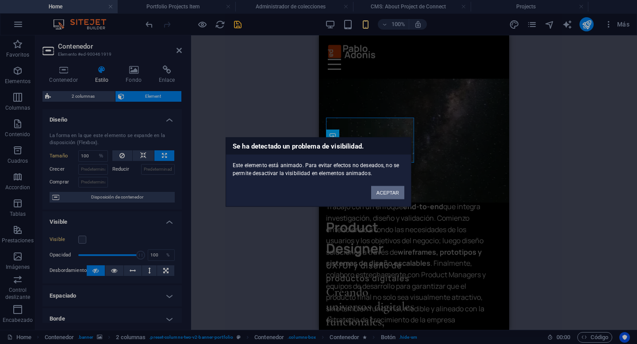
click at [382, 196] on button "ACEPTAR" at bounding box center [387, 192] width 33 height 13
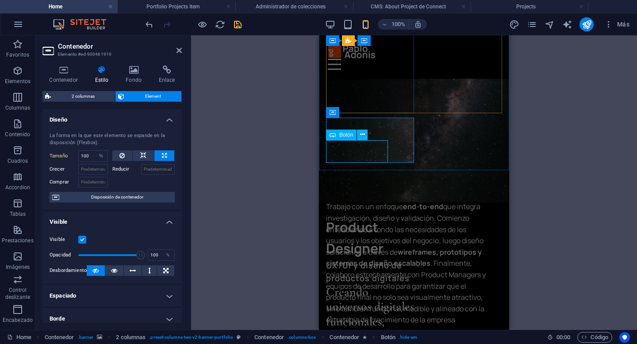
select select "px"
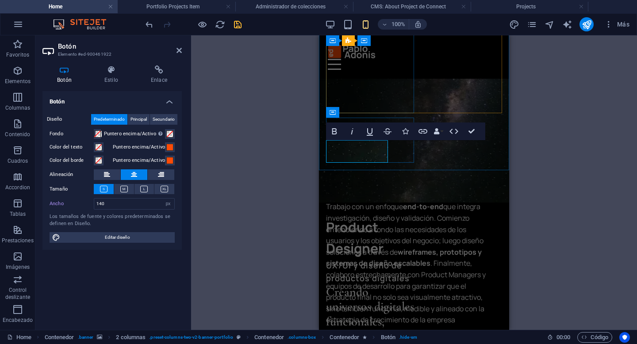
click at [113, 80] on h4 "Estilo" at bounding box center [113, 74] width 46 height 19
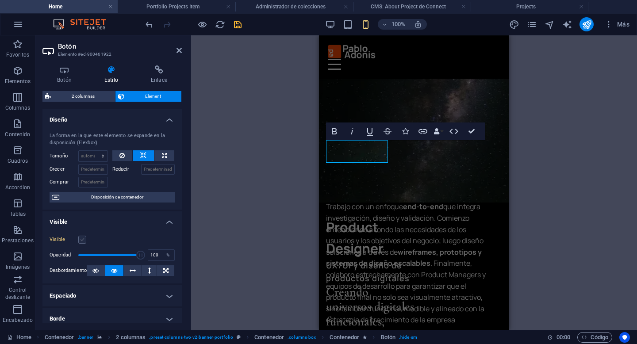
click at [81, 239] on label at bounding box center [82, 240] width 8 height 8
click at [0, 0] on input "Visible" at bounding box center [0, 0] width 0 height 0
click at [267, 195] on div "2 columnas H1 Contenedor Contenedor 2 columnas Contenedor 2 columnas Contenedor…" at bounding box center [414, 182] width 446 height 295
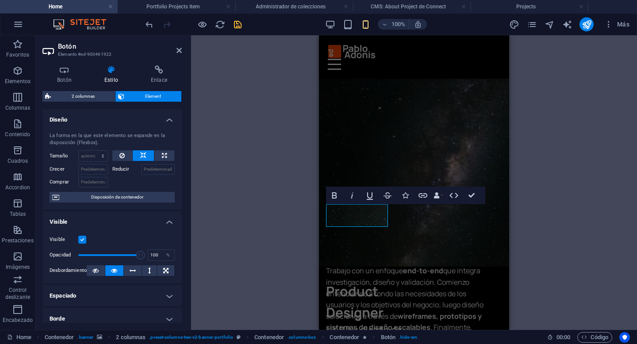
click at [528, 218] on div "2 columnas H1 Contenedor Contenedor 2 columnas Contenedor 2 columnas Contenedor…" at bounding box center [414, 182] width 446 height 295
click at [531, 181] on div "2 columnas H1 Contenedor Contenedor 2 columnas Contenedor 2 columnas Contenedor…" at bounding box center [414, 182] width 446 height 295
click at [239, 28] on icon "save" at bounding box center [238, 24] width 10 height 10
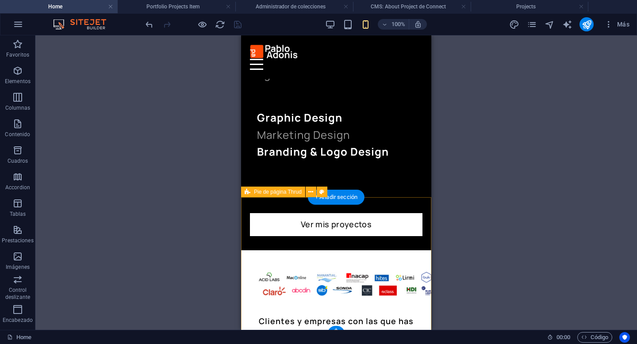
scroll to position [1031, 0]
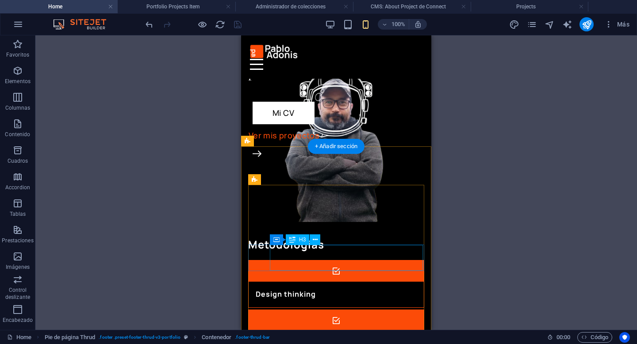
scroll to position [0, 0]
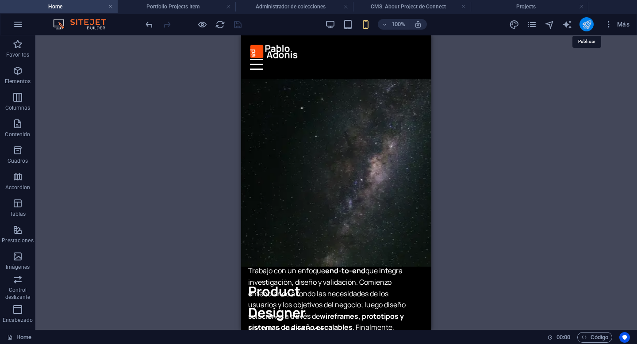
click at [584, 23] on icon "publish" at bounding box center [587, 24] width 10 height 10
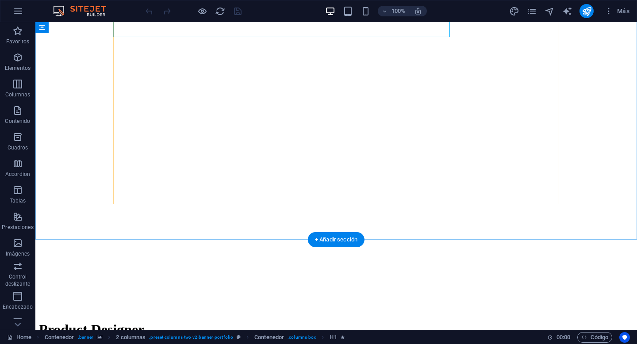
scroll to position [115, 0]
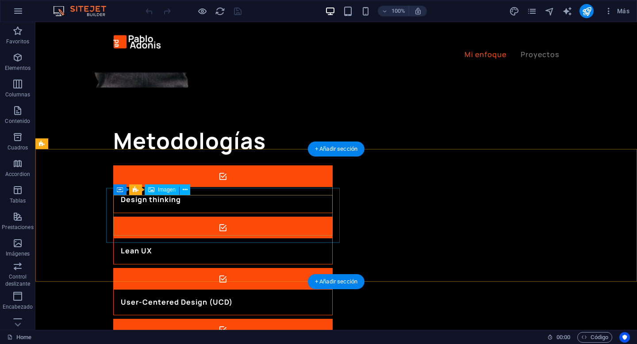
scroll to position [968, 0]
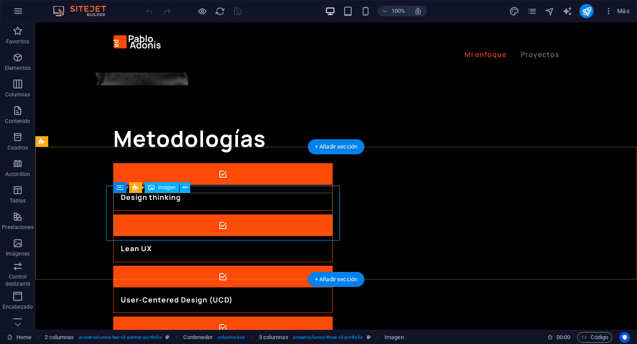
click at [166, 202] on div "Arrastra aquí para reemplazar el contenido existente. Si quieres crear un eleme…" at bounding box center [336, 176] width 602 height 308
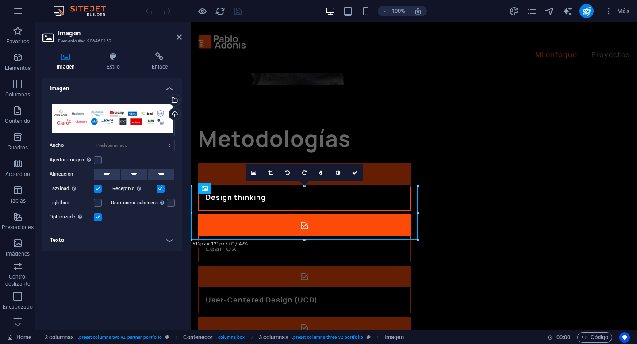
drag, startPoint x: 119, startPoint y: 60, endPoint x: 121, endPoint y: 86, distance: 25.8
click at [121, 86] on div "Imagen Estilo Enlace Imagen Arrastra archivos aquí, haz clic para escoger archi…" at bounding box center [111, 187] width 139 height 271
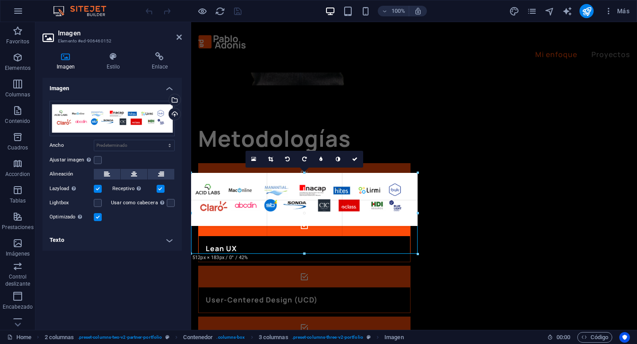
drag, startPoint x: 419, startPoint y: 212, endPoint x: 429, endPoint y: 212, distance: 10.2
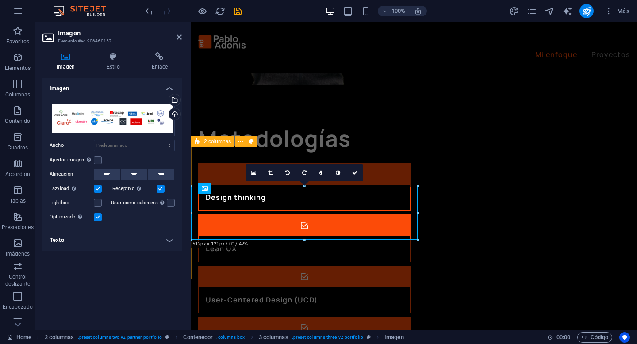
drag, startPoint x: 610, startPoint y: 235, endPoint x: 444, endPoint y: 213, distance: 167.4
click at [152, 139] on div "Arrastra archivos aquí, haz clic para escoger archivos o selecciona archivos de…" at bounding box center [111, 162] width 139 height 136
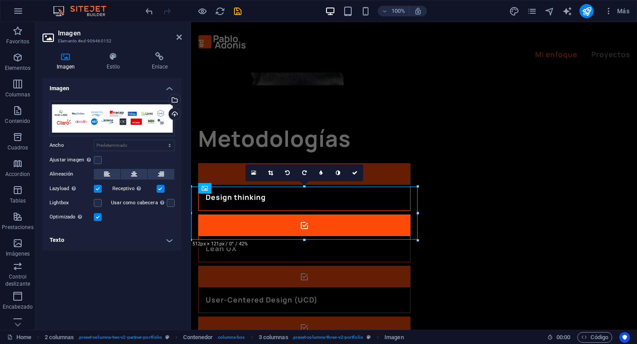
click at [152, 139] on div "Arrastra archivos aquí, haz clic para escoger archivos o selecciona archivos de…" at bounding box center [111, 162] width 139 height 136
click at [154, 143] on select "Predeterminado automático px rem % em vh vw" at bounding box center [134, 145] width 80 height 11
click at [94, 140] on select "Predeterminado automático px rem % em vh vw" at bounding box center [134, 145] width 80 height 11
click at [154, 147] on select "Predeterminado automático px rem % em vh vw" at bounding box center [134, 145] width 80 height 11
select select "px"
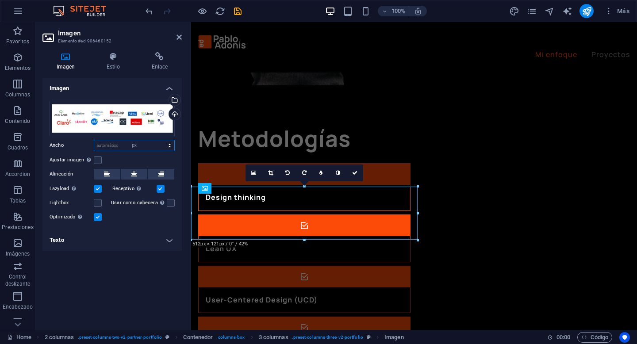
click at [162, 140] on select "Predeterminado automático px rem % em vh vw" at bounding box center [134, 145] width 80 height 11
click at [146, 148] on input "512" at bounding box center [134, 145] width 80 height 11
type input "533"
click at [154, 147] on input "533" at bounding box center [134, 145] width 80 height 11
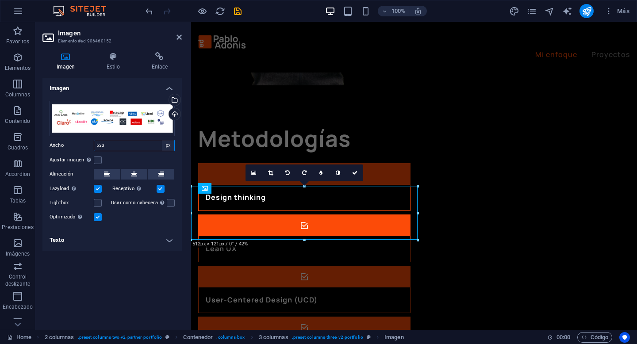
click at [163, 146] on select "Predeterminado automático px rem % em vh vw" at bounding box center [168, 145] width 12 height 11
select select "default"
click at [162, 140] on select "Predeterminado automático px rem % em vh vw" at bounding box center [168, 145] width 12 height 11
select select "DISABLED_OPTION_VALUE"
click at [113, 57] on icon at bounding box center [113, 56] width 42 height 9
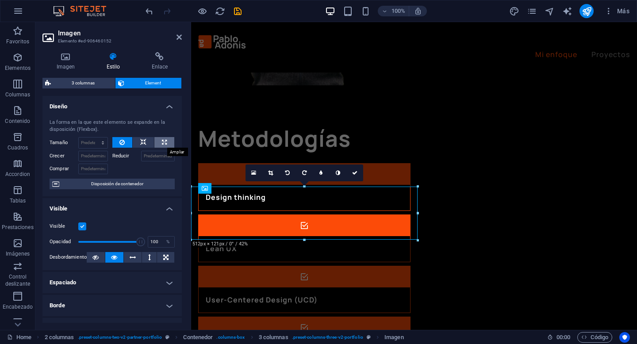
click at [162, 144] on icon at bounding box center [164, 142] width 5 height 11
type input "100"
select select "%"
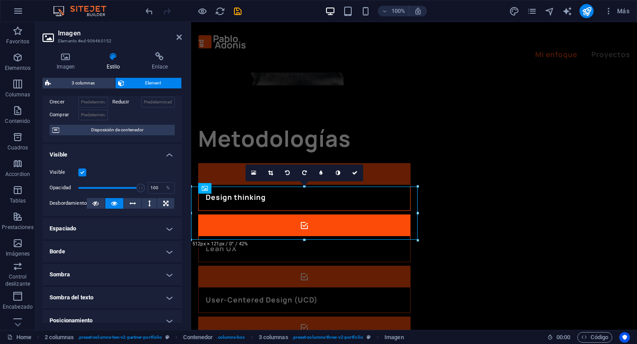
scroll to position [58, 0]
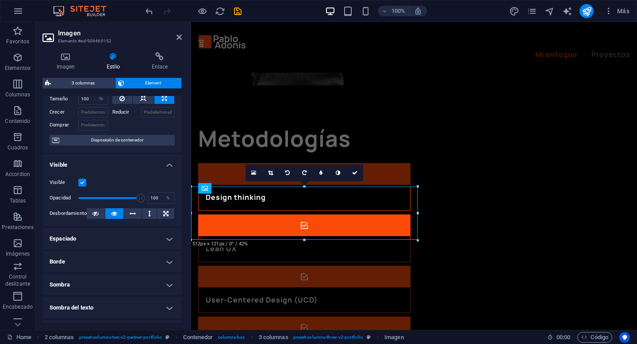
scroll to position [41, 0]
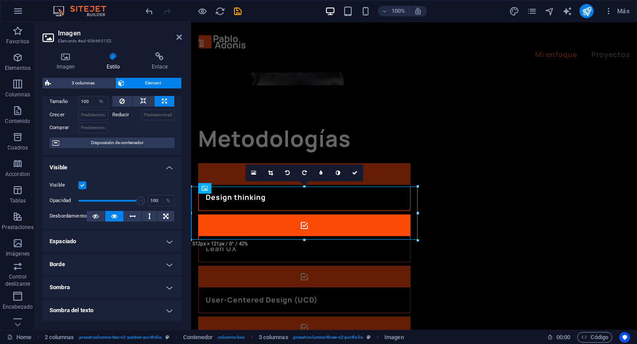
click at [120, 238] on h4 "Espaciado" at bounding box center [111, 241] width 139 height 21
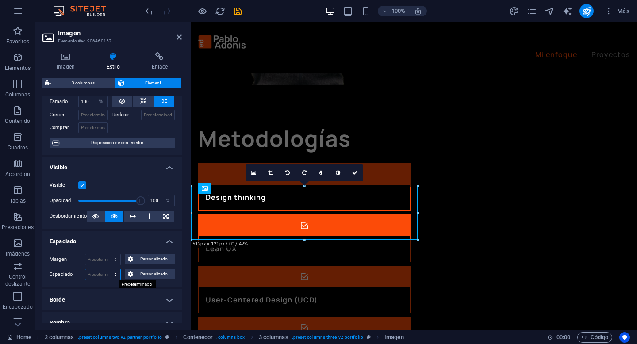
click at [108, 275] on select "Predeterminado px rem % vh vw Personalizado" at bounding box center [102, 274] width 35 height 11
select select "px"
click at [107, 269] on select "Predeterminado px rem % vh vw Personalizado" at bounding box center [102, 274] width 35 height 11
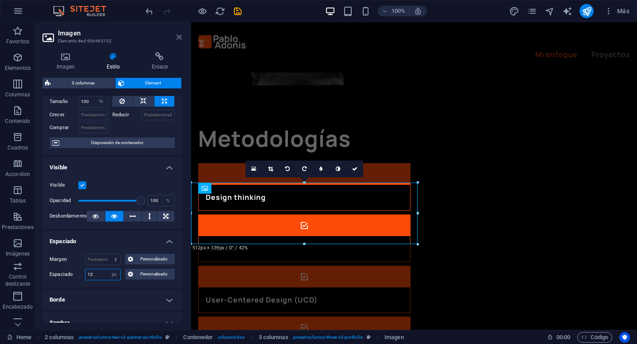
type input "12"
click at [181, 38] on icon at bounding box center [179, 37] width 5 height 7
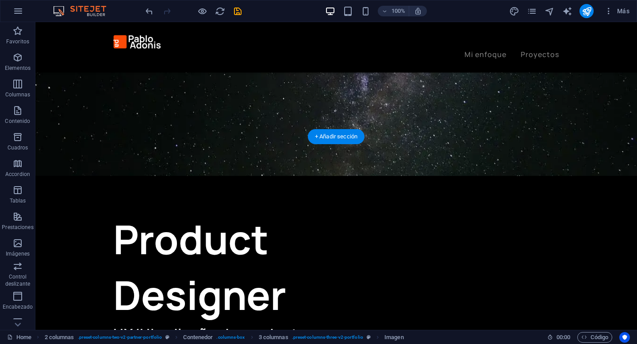
scroll to position [150, 0]
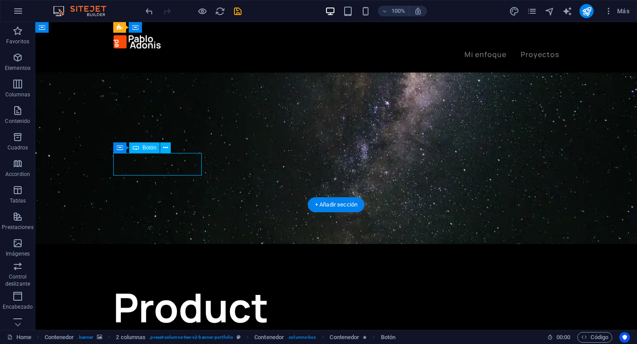
select select "px"
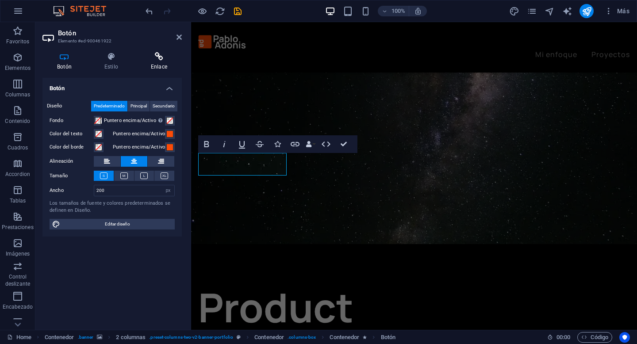
click at [157, 65] on h4 "Enlace" at bounding box center [159, 61] width 46 height 19
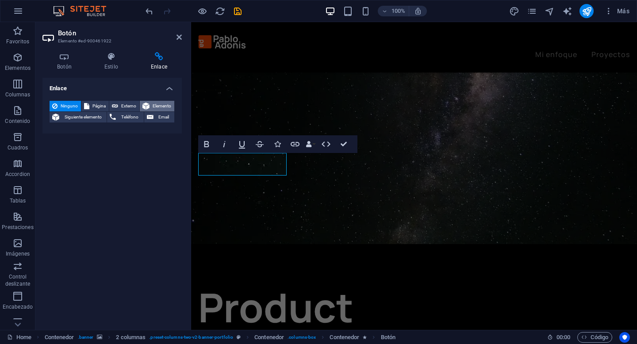
click at [157, 105] on span "Elemento" at bounding box center [161, 106] width 19 height 11
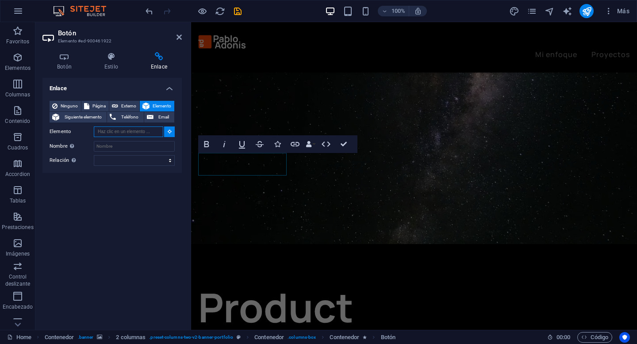
click at [153, 131] on input "Elemento" at bounding box center [128, 132] width 69 height 11
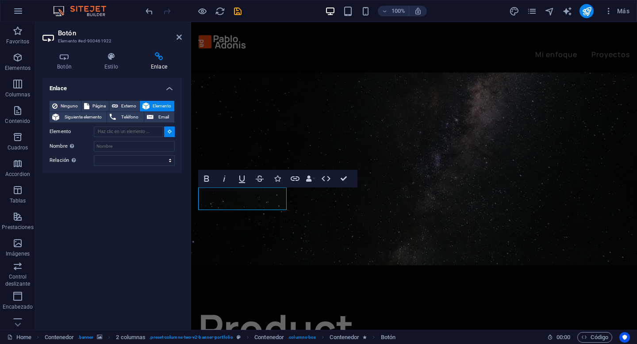
scroll to position [111, 0]
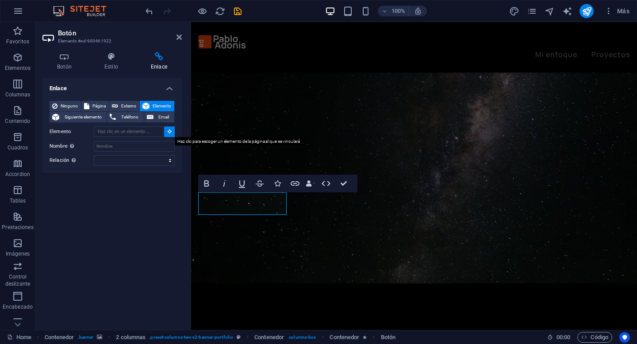
click at [168, 133] on icon at bounding box center [170, 131] width 4 height 4
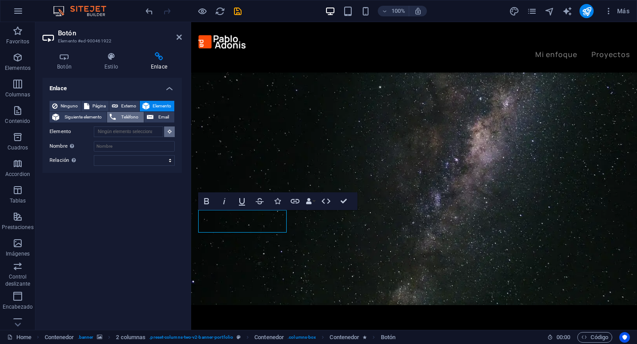
scroll to position [72, 0]
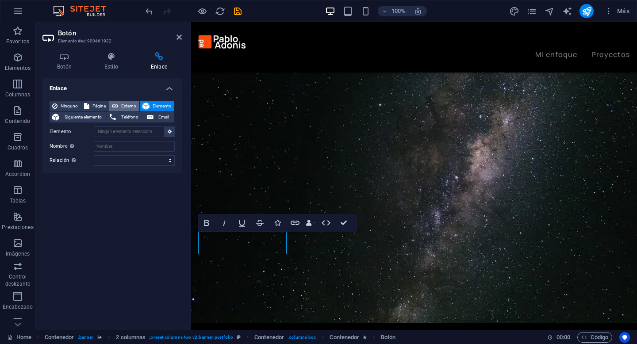
click at [132, 107] on span "Externo" at bounding box center [129, 106] width 16 height 11
select select "blank"
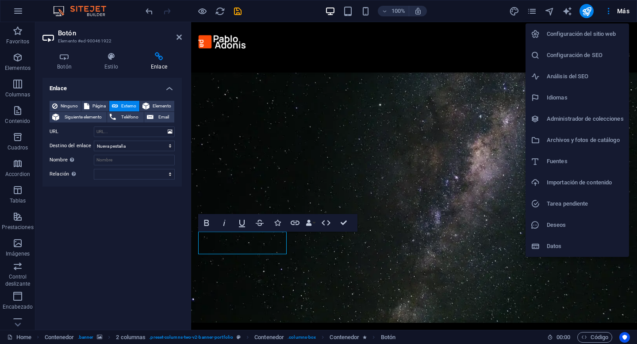
click at [591, 140] on h6 "Archivos y fotos de catálogo" at bounding box center [585, 140] width 77 height 11
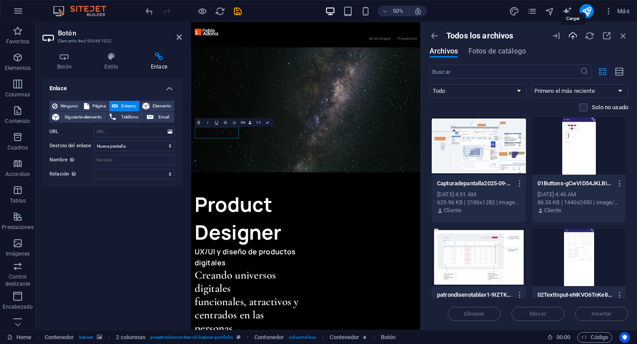
click at [571, 36] on icon "button" at bounding box center [573, 36] width 10 height 10
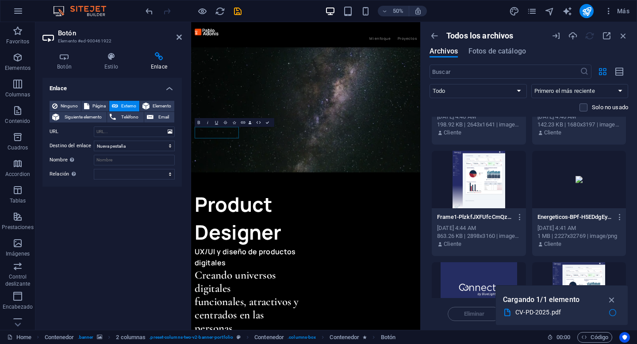
scroll to position [0, 0]
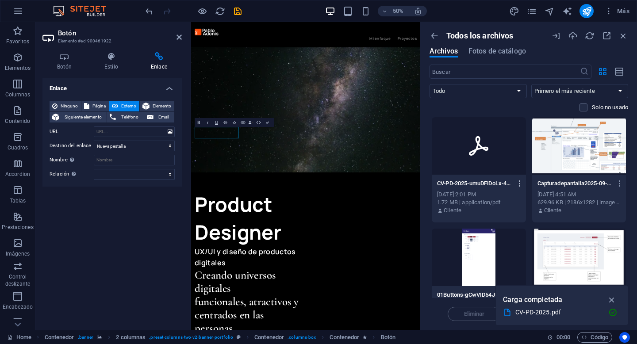
click at [516, 183] on icon "button" at bounding box center [520, 184] width 8 height 8
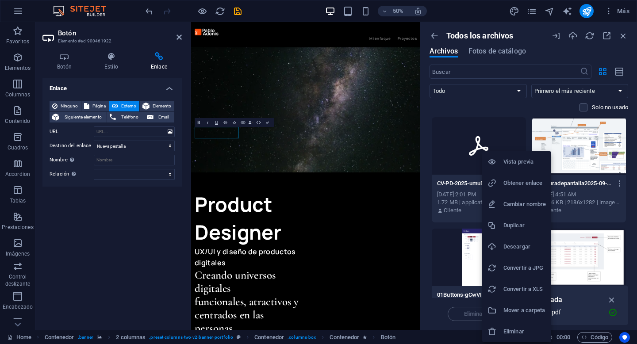
click at [517, 182] on h6 "Obtener enlace" at bounding box center [525, 183] width 42 height 11
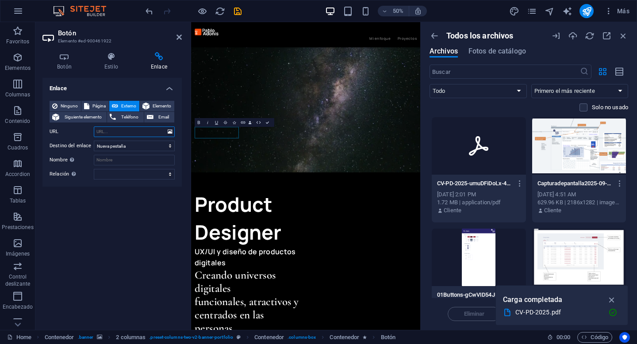
click at [128, 132] on input "URL" at bounding box center [134, 132] width 81 height 11
paste input "[URL][DOMAIN_NAME]"
drag, startPoint x: 135, startPoint y: 129, endPoint x: 93, endPoint y: 129, distance: 42.5
click at [93, 129] on div "URL [URL][DOMAIN_NAME]" at bounding box center [112, 132] width 125 height 11
type input "[URL][DOMAIN_NAME]"
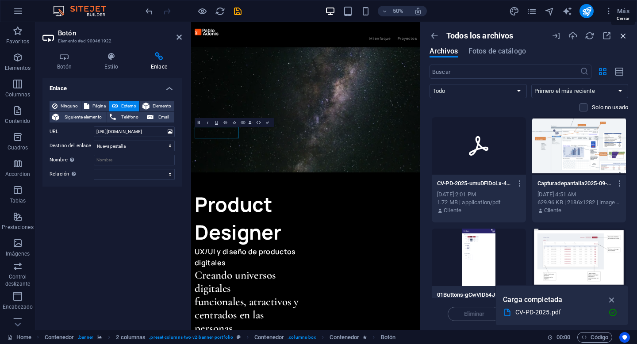
click at [625, 38] on icon "button" at bounding box center [624, 36] width 10 height 10
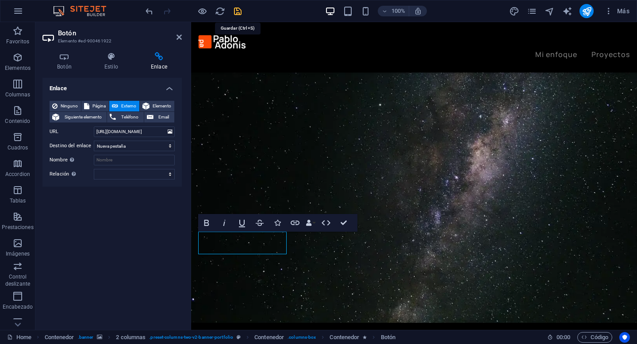
click at [0, 0] on icon "save" at bounding box center [0, 0] width 0 height 0
